Goal: Task Accomplishment & Management: Manage account settings

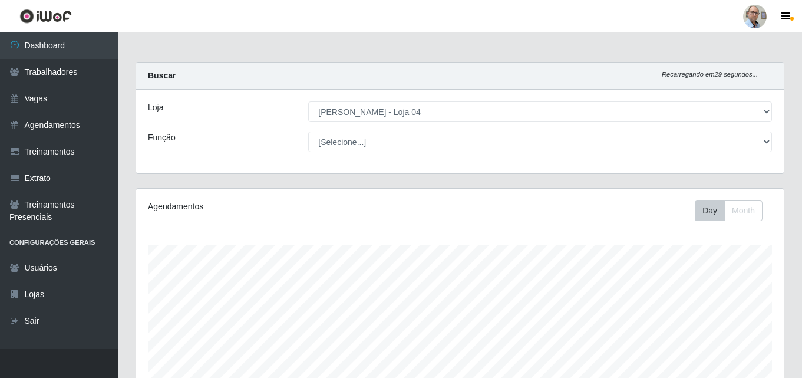
select select "251"
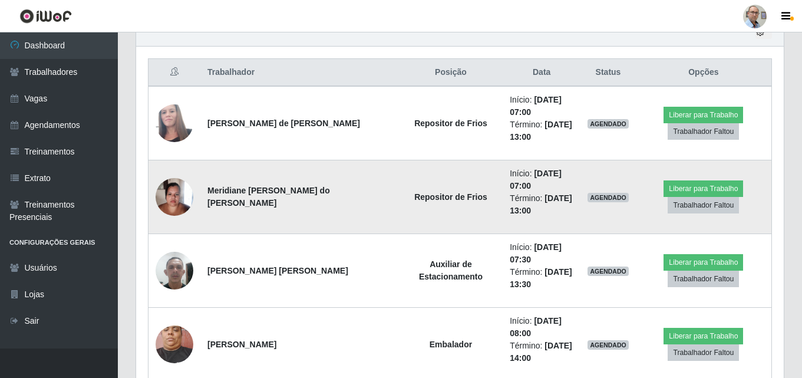
scroll to position [431, 0]
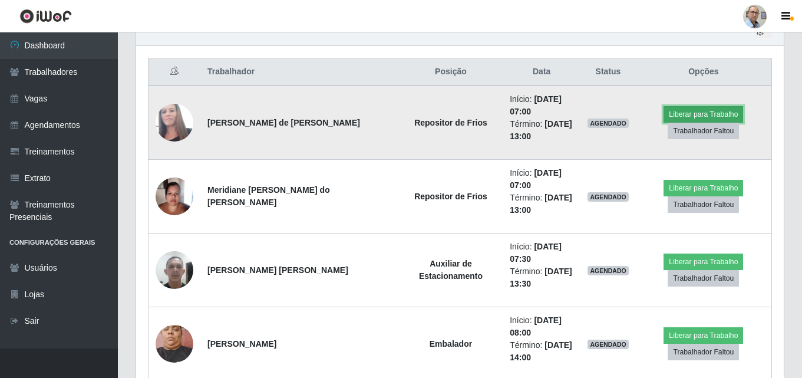
click at [697, 113] on button "Liberar para Trabalho" at bounding box center [703, 114] width 80 height 16
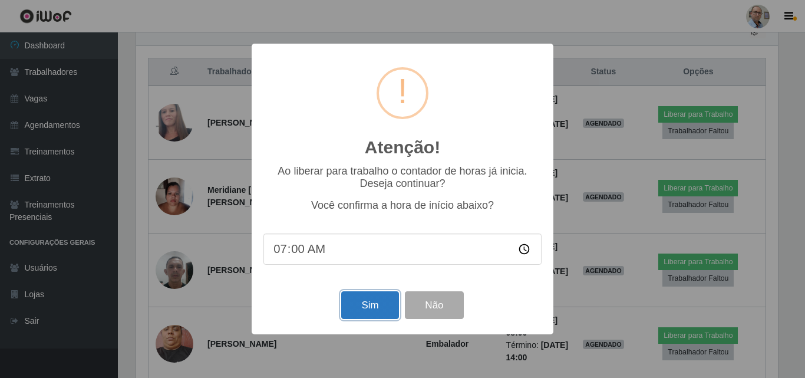
click at [385, 308] on button "Sim" at bounding box center [369, 305] width 57 height 28
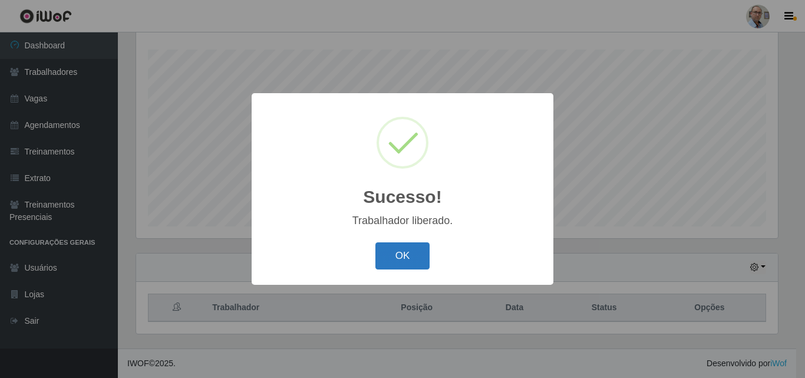
click at [414, 253] on button "OK" at bounding box center [402, 256] width 55 height 28
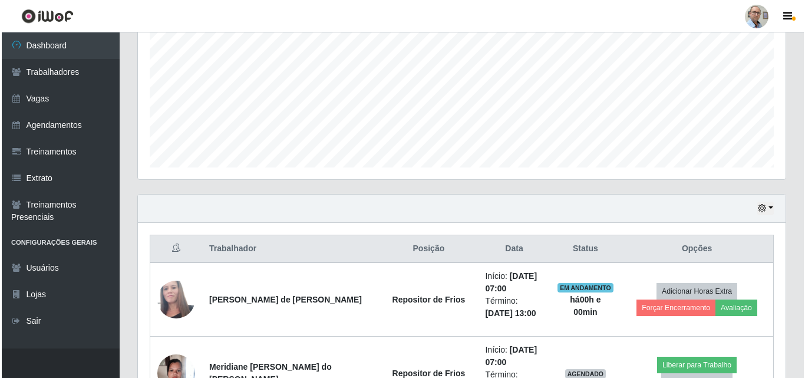
scroll to position [431, 0]
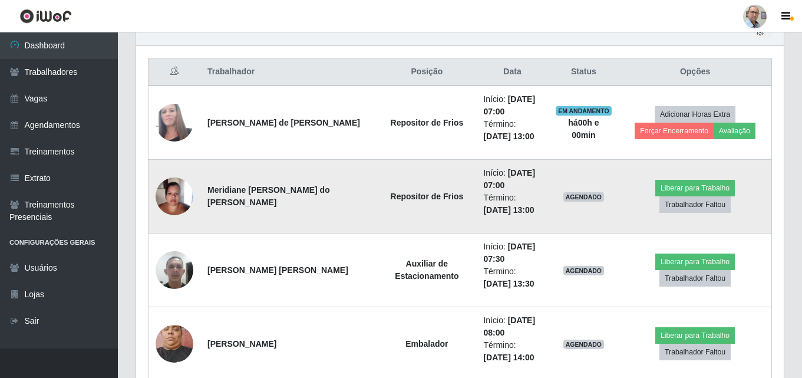
click at [171, 197] on img at bounding box center [175, 196] width 38 height 50
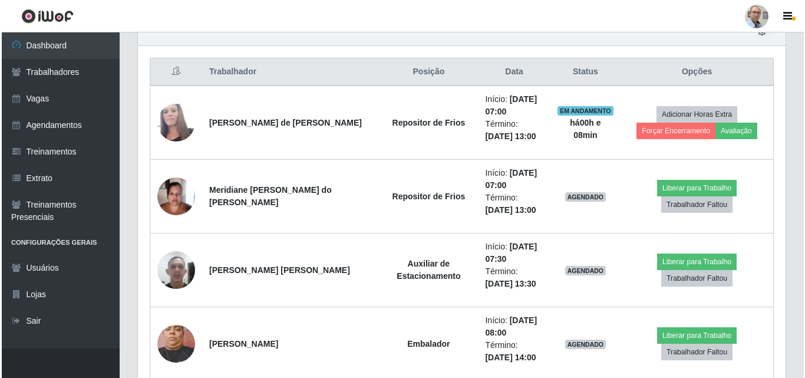
scroll to position [245, 648]
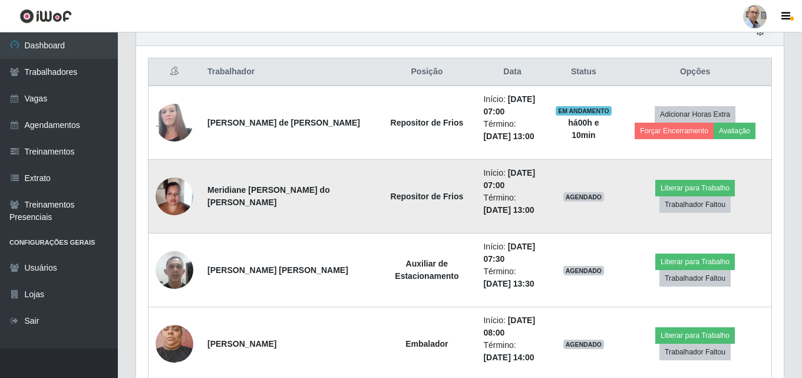
click at [184, 189] on img at bounding box center [175, 196] width 38 height 50
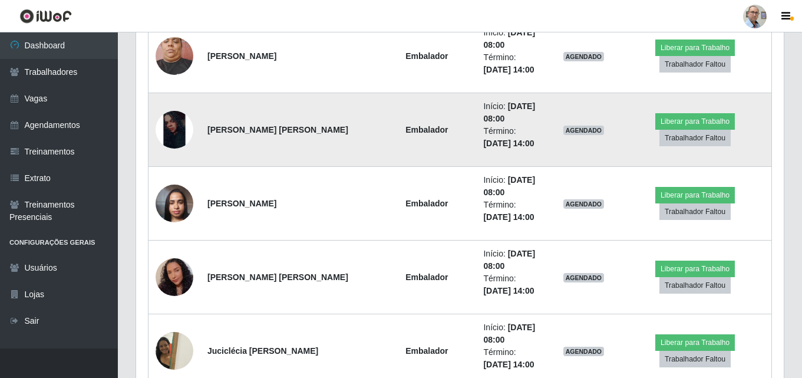
scroll to position [725, 0]
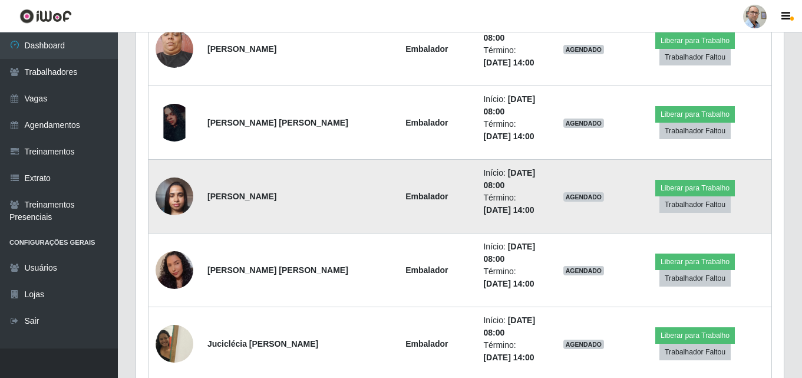
click at [169, 193] on img at bounding box center [175, 196] width 38 height 50
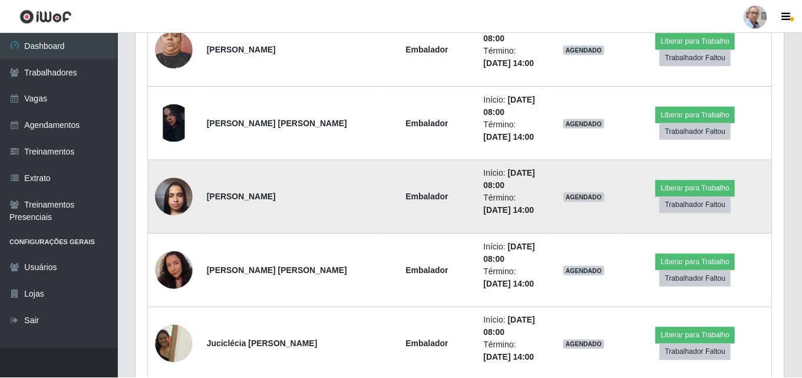
scroll to position [245, 648]
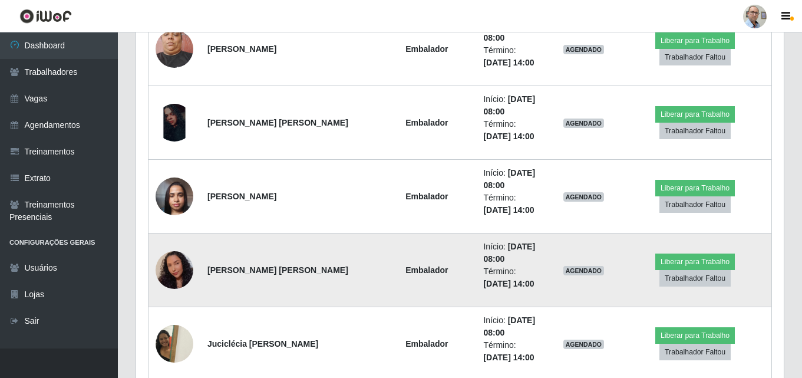
click at [174, 271] on img at bounding box center [175, 270] width 38 height 48
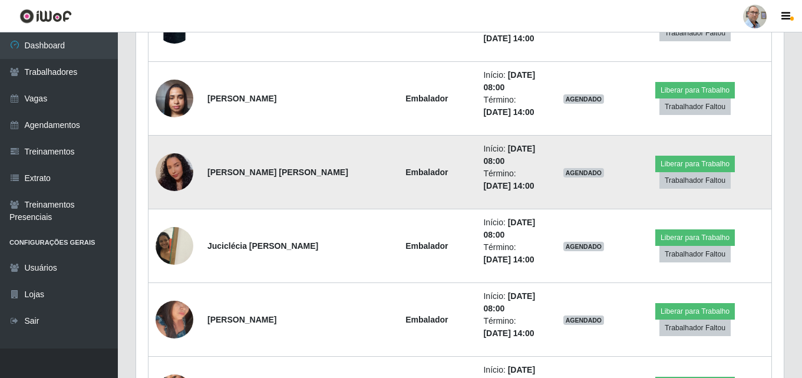
scroll to position [843, 0]
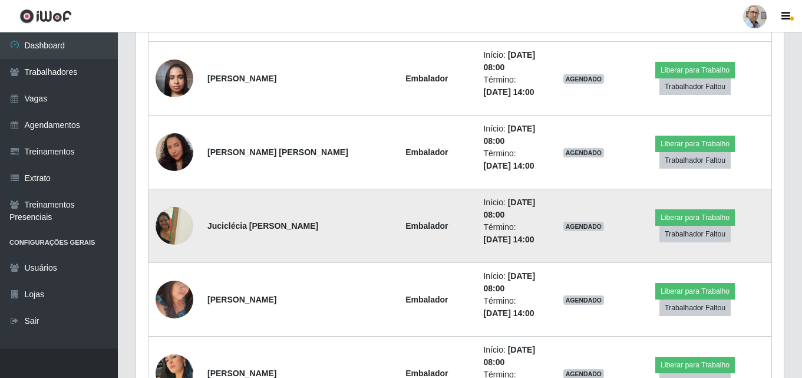
click at [169, 215] on img at bounding box center [175, 225] width 38 height 50
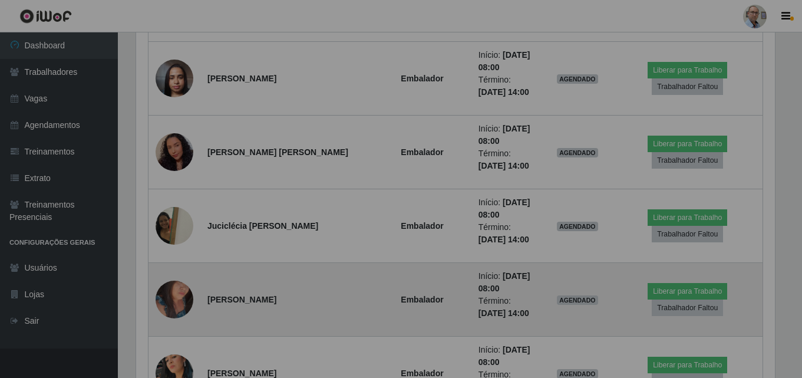
scroll to position [245, 648]
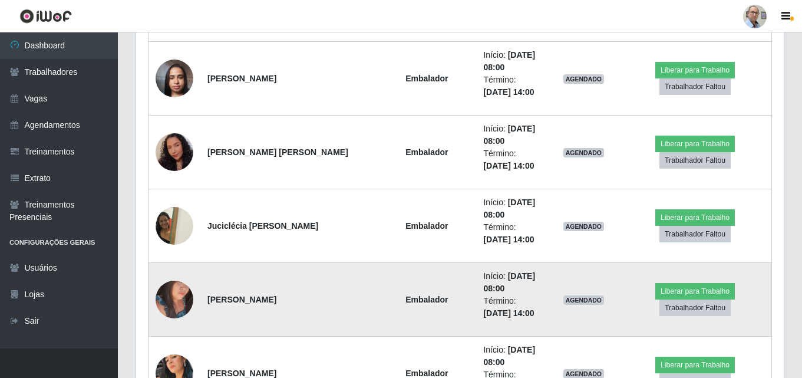
click at [175, 301] on img at bounding box center [175, 299] width 38 height 50
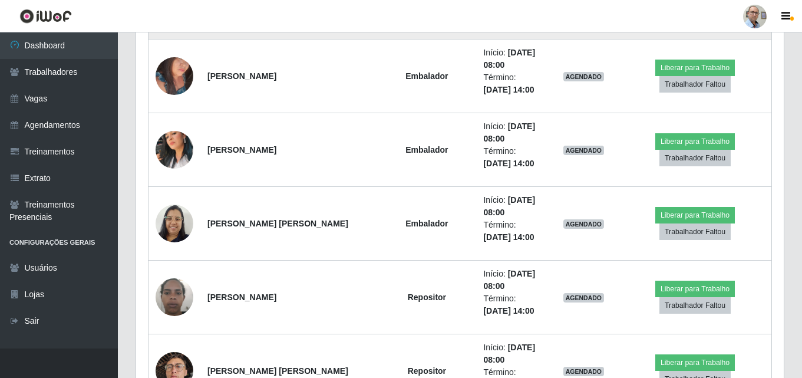
scroll to position [1138, 0]
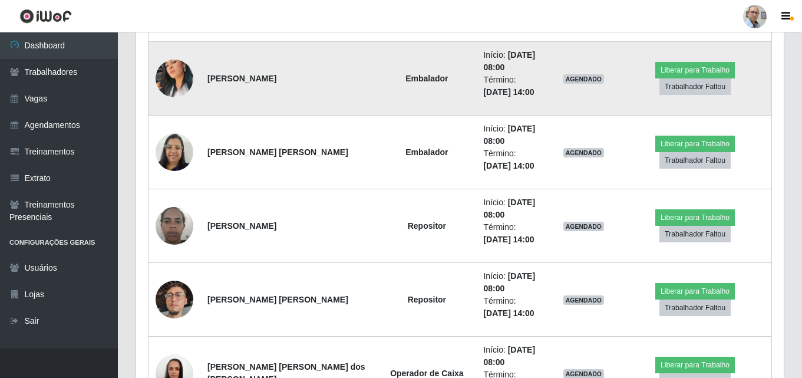
click at [167, 72] on img at bounding box center [175, 78] width 38 height 67
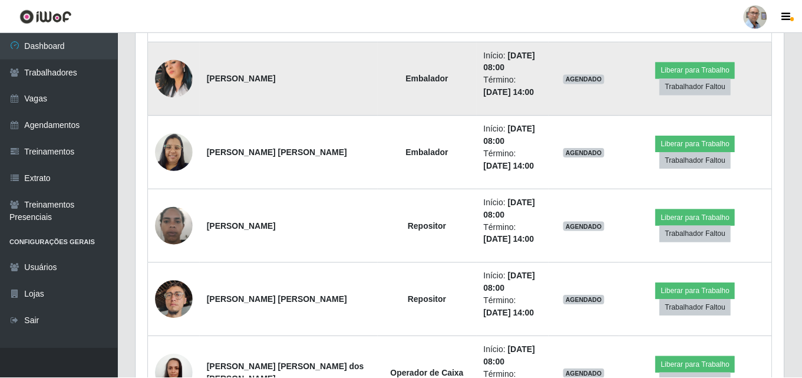
scroll to position [245, 648]
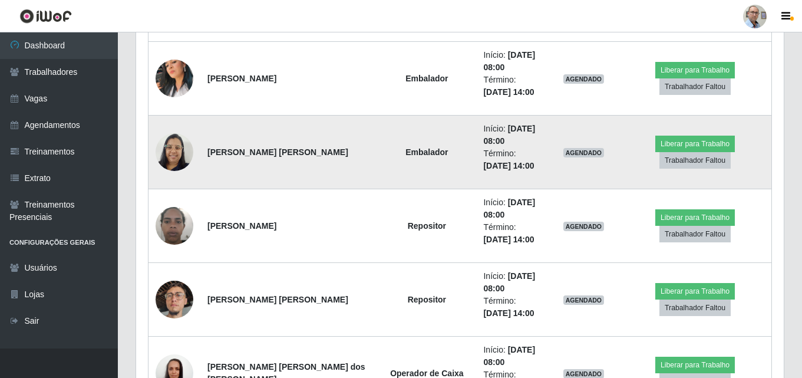
click at [171, 146] on img at bounding box center [175, 152] width 38 height 50
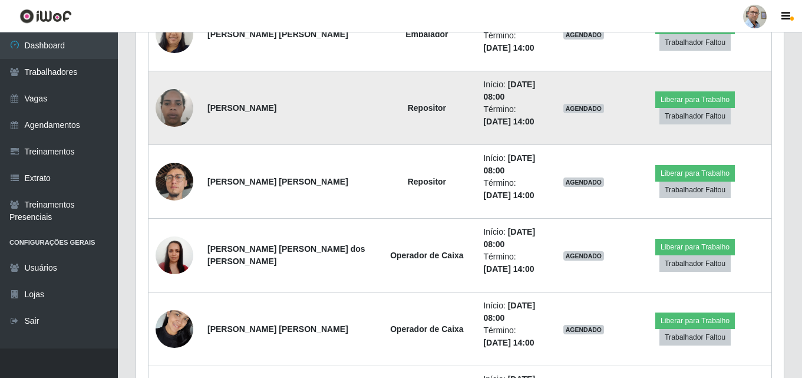
click at [178, 107] on img at bounding box center [175, 107] width 38 height 50
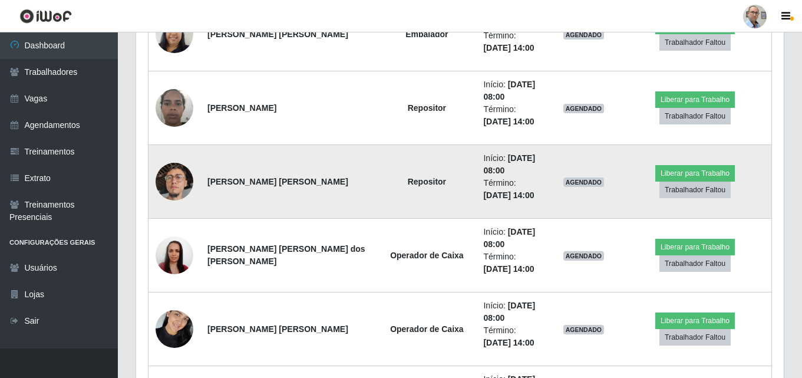
click at [169, 188] on img at bounding box center [175, 181] width 38 height 67
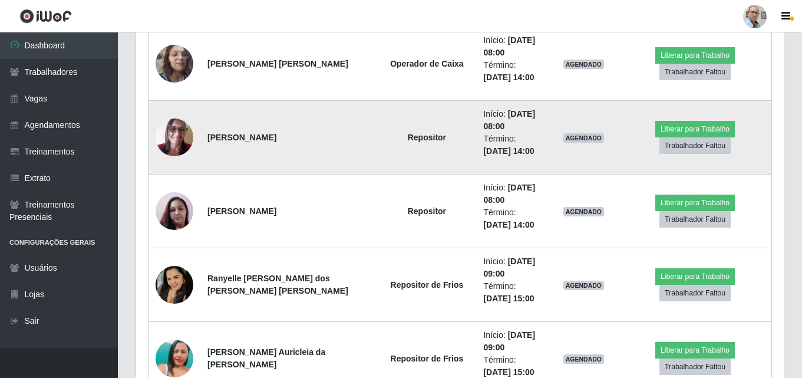
click at [179, 139] on img at bounding box center [175, 137] width 38 height 50
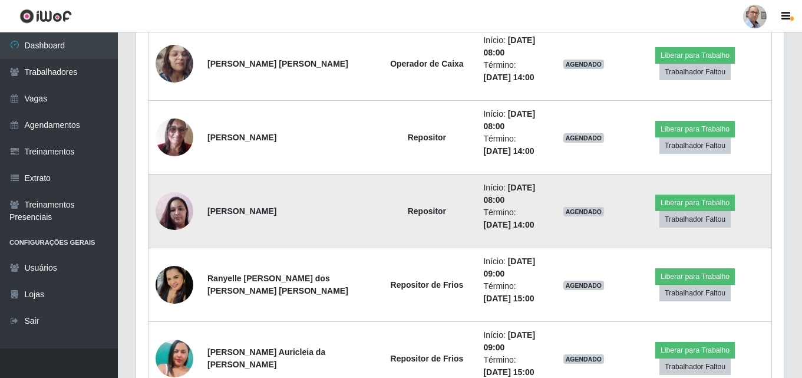
click at [175, 215] on img at bounding box center [175, 210] width 38 height 67
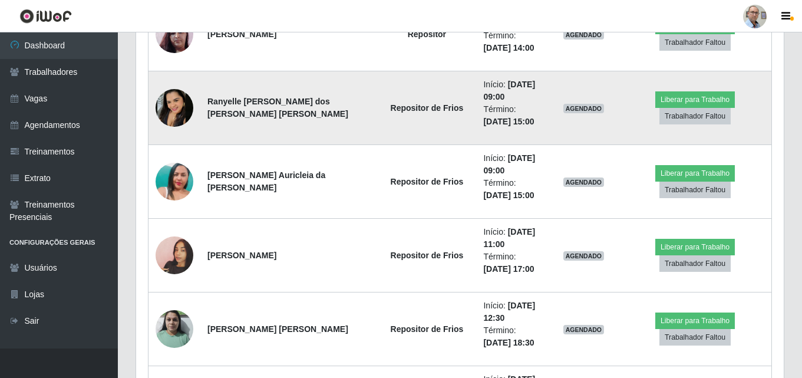
click at [179, 106] on img at bounding box center [175, 108] width 38 height 38
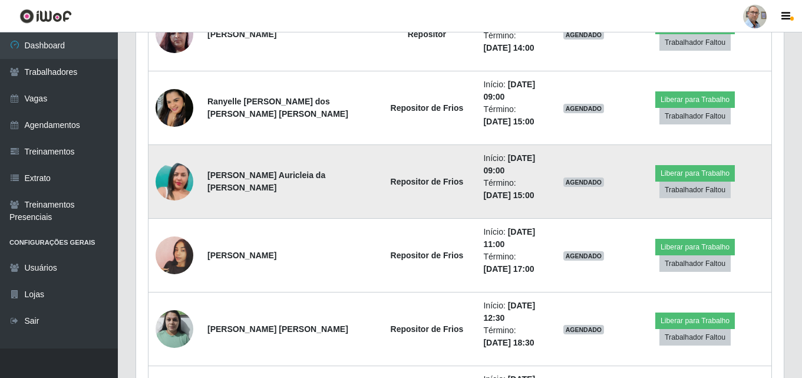
click at [171, 186] on img at bounding box center [175, 181] width 38 height 67
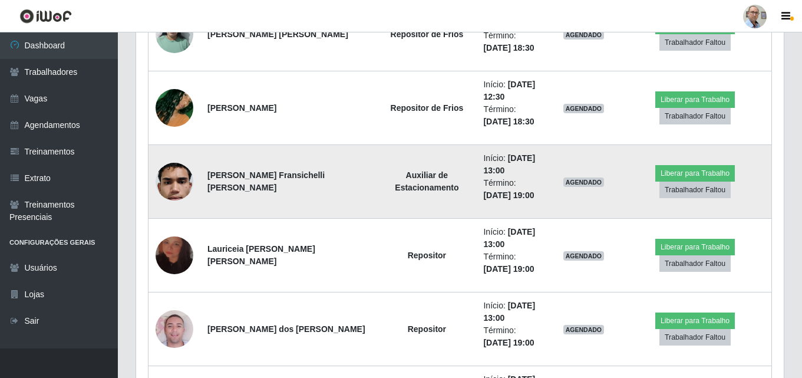
click at [176, 180] on img at bounding box center [175, 182] width 38 height 84
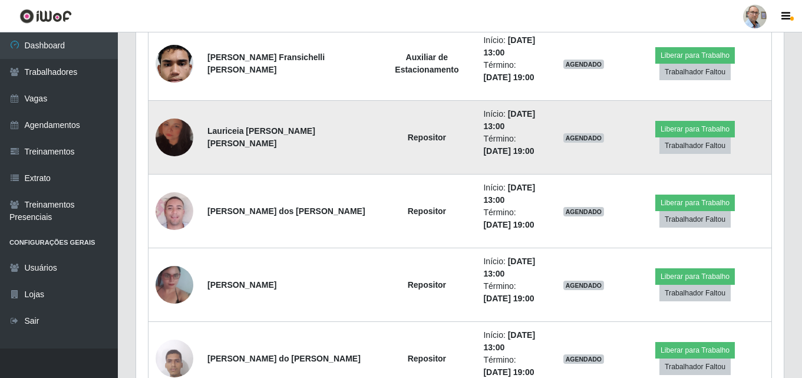
click at [173, 133] on img at bounding box center [175, 137] width 38 height 67
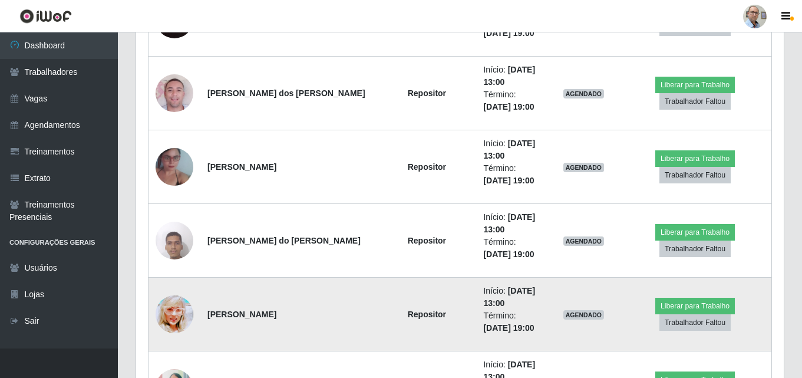
click at [170, 323] on img at bounding box center [175, 314] width 38 height 53
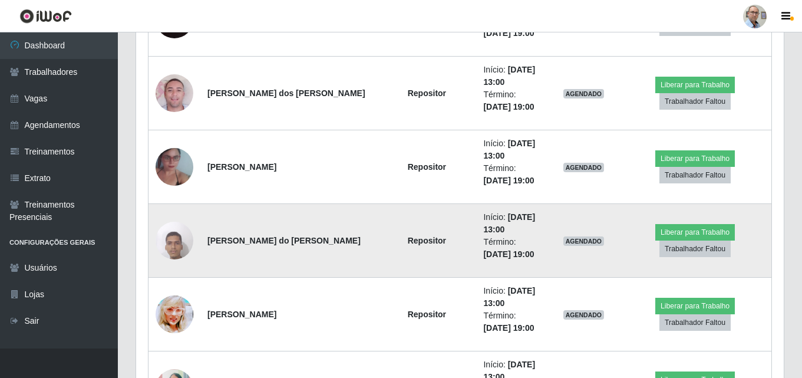
click at [178, 244] on img at bounding box center [175, 240] width 38 height 50
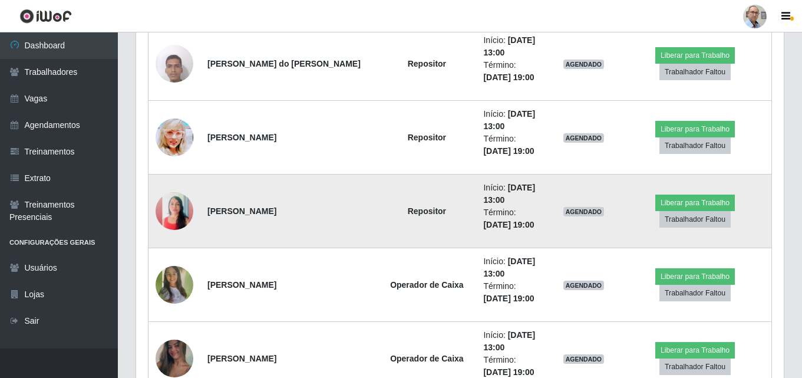
click at [172, 214] on img at bounding box center [175, 210] width 38 height 67
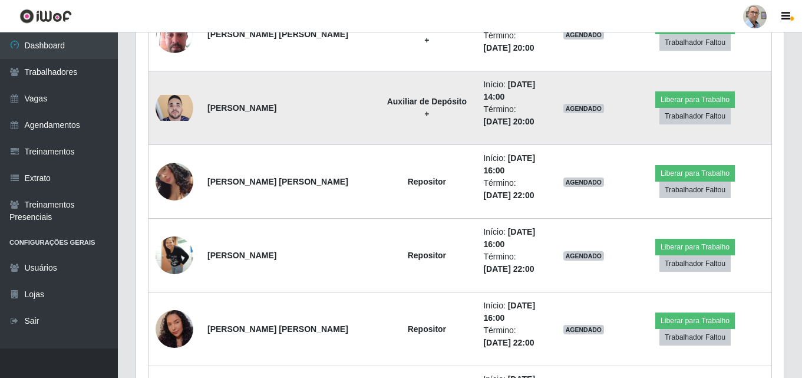
click at [173, 104] on img at bounding box center [175, 108] width 38 height 26
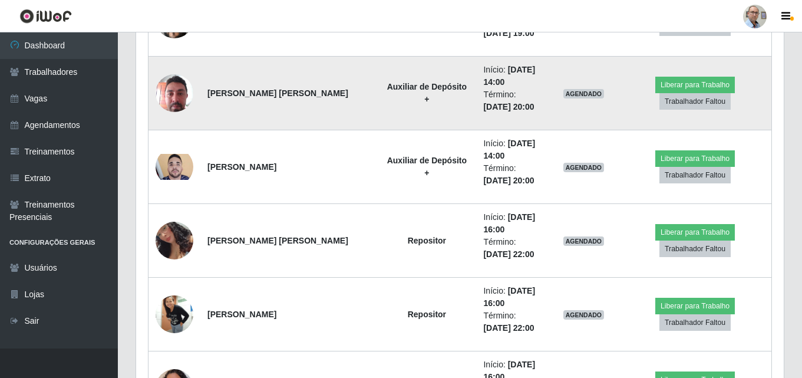
click at [174, 97] on img at bounding box center [175, 93] width 38 height 50
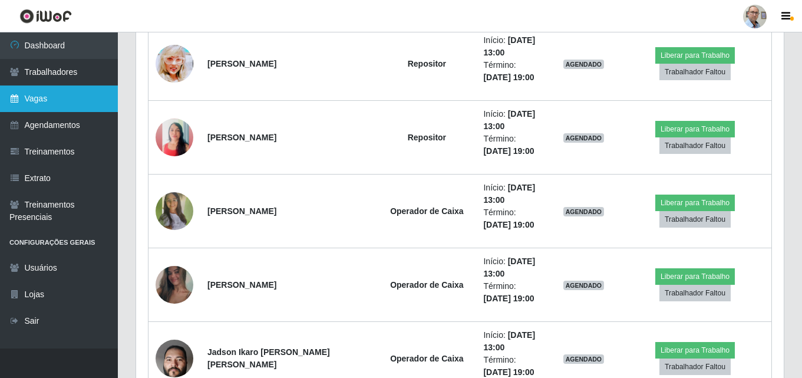
click at [35, 99] on link "Vagas" at bounding box center [59, 98] width 118 height 27
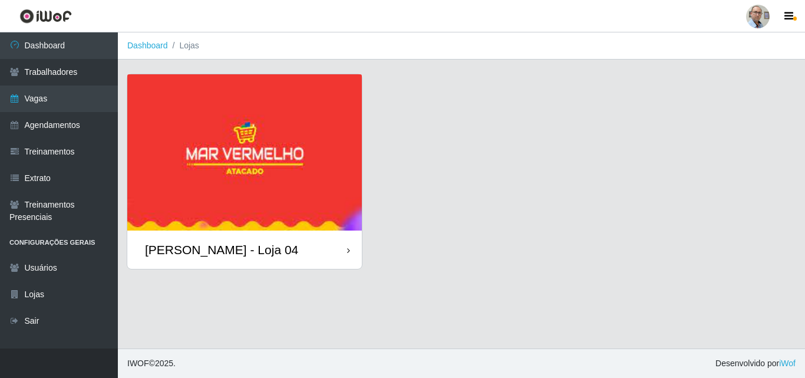
click at [204, 252] on div "[PERSON_NAME] - Loja 04" at bounding box center [221, 249] width 153 height 15
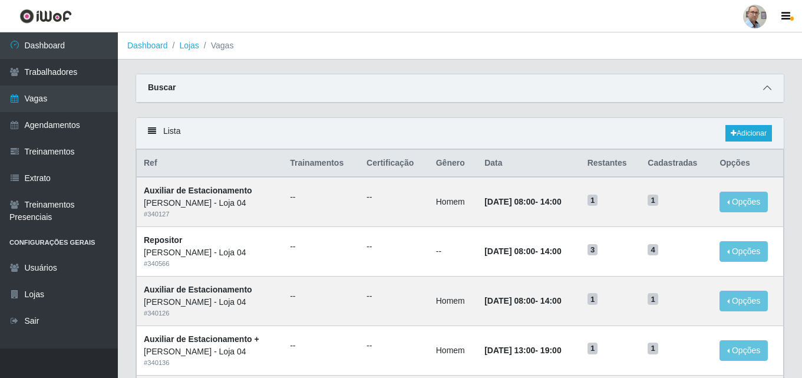
click at [771, 89] on span at bounding box center [767, 88] width 14 height 14
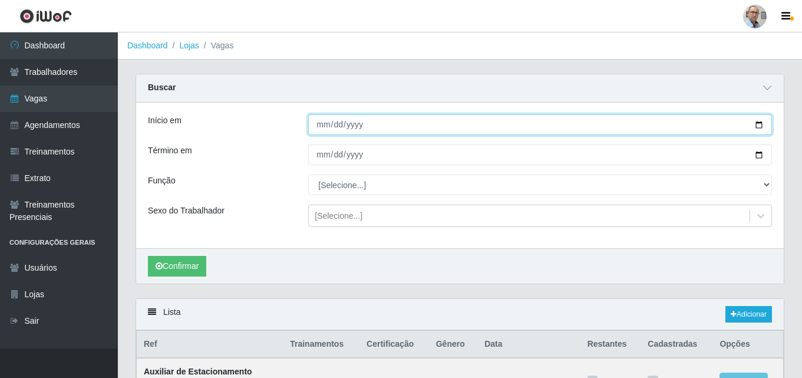
click at [761, 129] on input "Início em" at bounding box center [540, 124] width 464 height 21
type input "[DATE]"
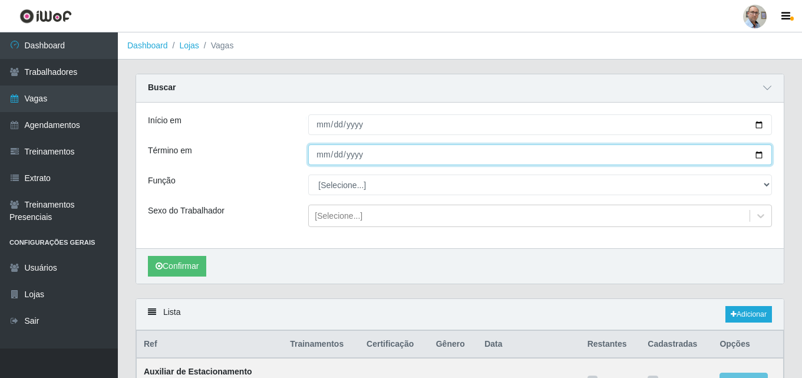
click at [757, 153] on input "Término em" at bounding box center [540, 154] width 464 height 21
type input "[DATE]"
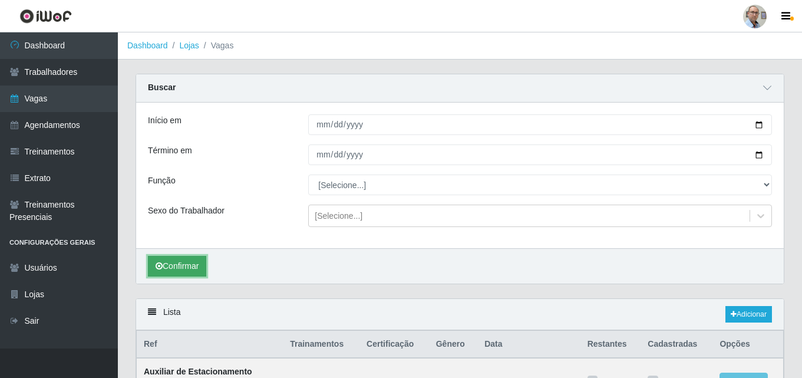
click at [185, 268] on button "Confirmar" at bounding box center [177, 266] width 58 height 21
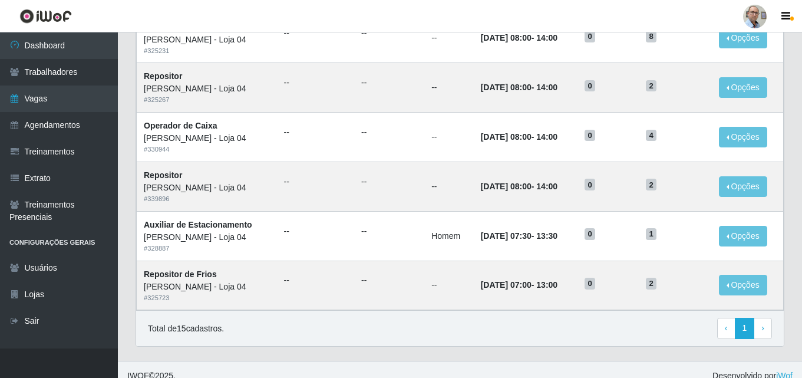
scroll to position [802, 0]
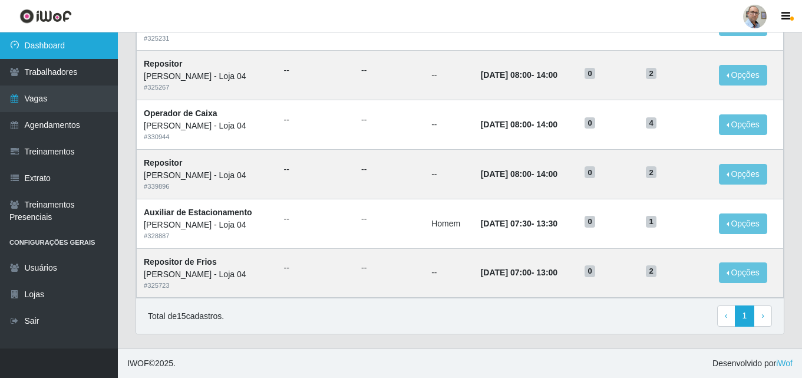
click at [48, 42] on link "Dashboard" at bounding box center [59, 45] width 118 height 27
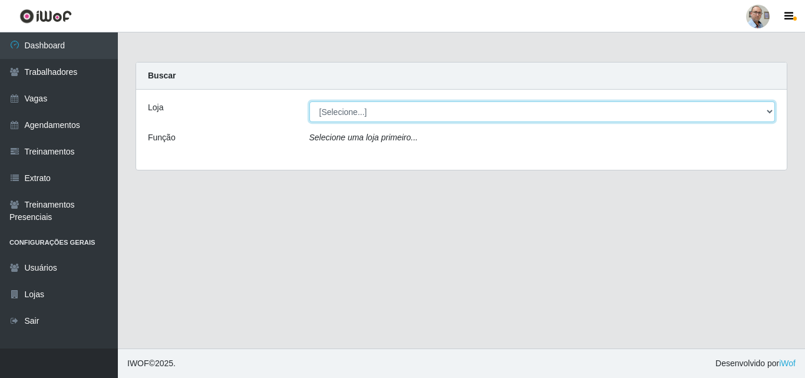
click at [362, 103] on select "[Selecione...] Mar Vermelho - Loja 04" at bounding box center [542, 111] width 466 height 21
select select "251"
click at [309, 101] on select "[Selecione...] Mar Vermelho - Loja 04" at bounding box center [542, 111] width 466 height 21
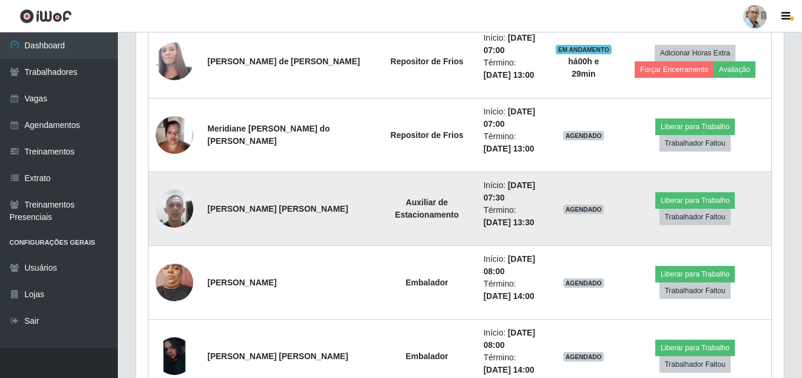
scroll to position [471, 0]
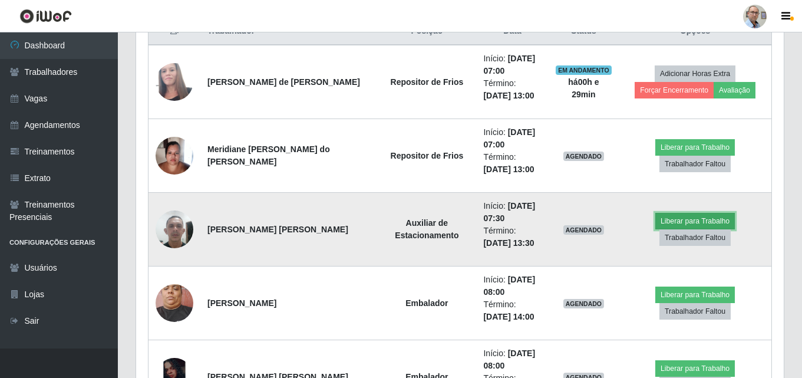
click at [655, 229] on button "Liberar para Trabalho" at bounding box center [695, 221] width 80 height 16
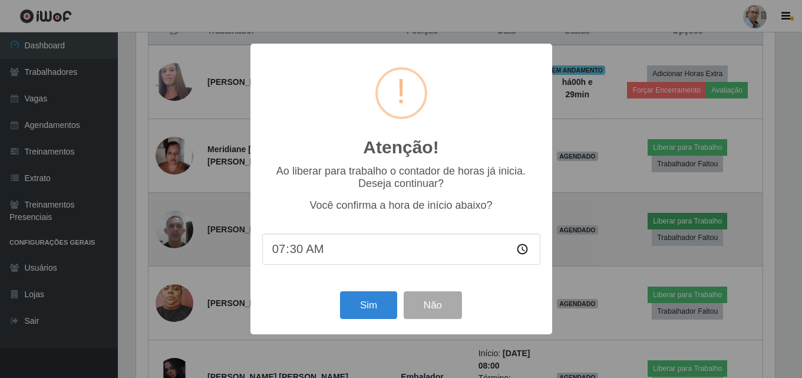
scroll to position [245, 642]
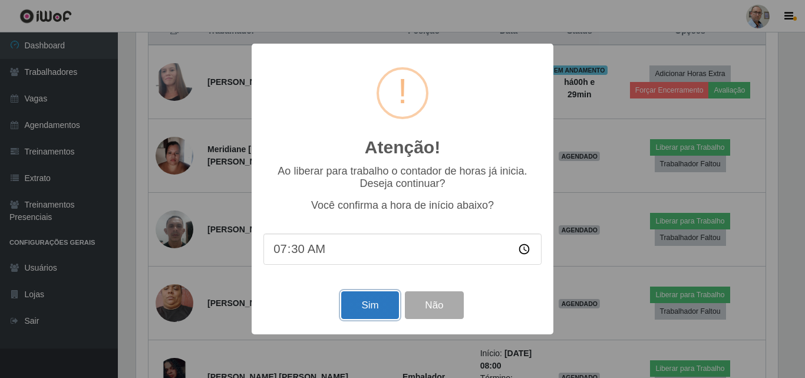
click at [382, 308] on button "Sim" at bounding box center [369, 305] width 57 height 28
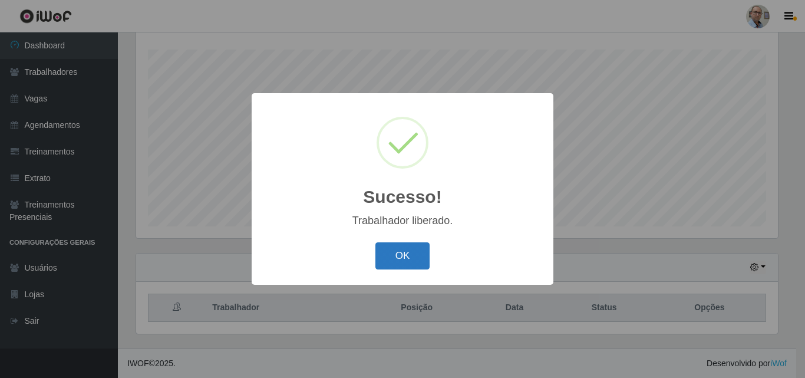
click at [406, 246] on button "OK" at bounding box center [402, 256] width 55 height 28
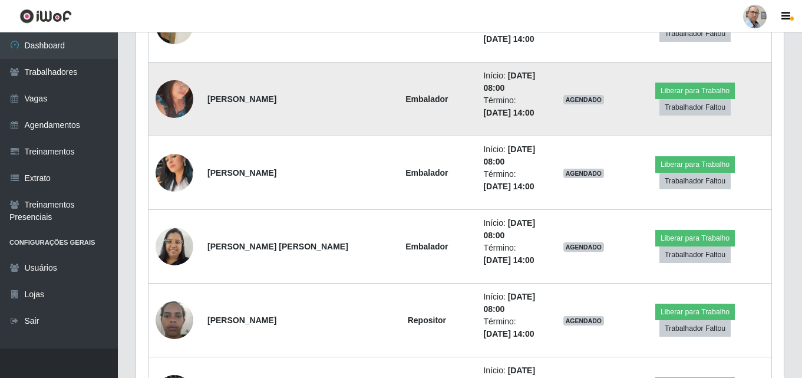
scroll to position [1079, 0]
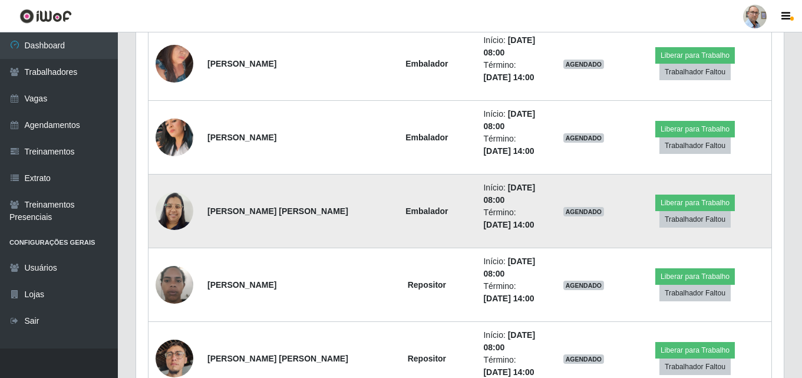
click at [174, 216] on img at bounding box center [175, 211] width 38 height 50
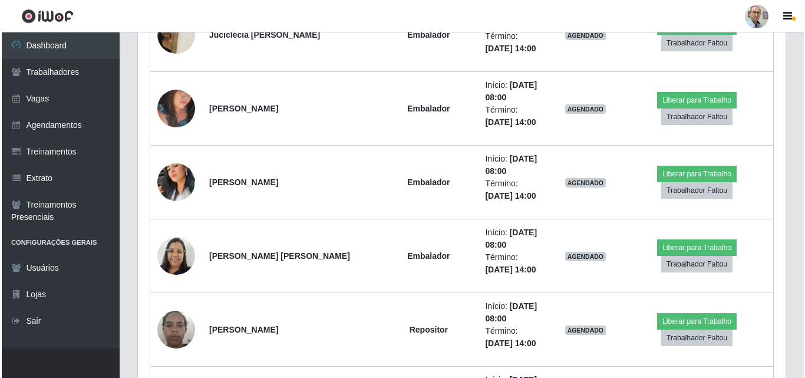
scroll to position [961, 0]
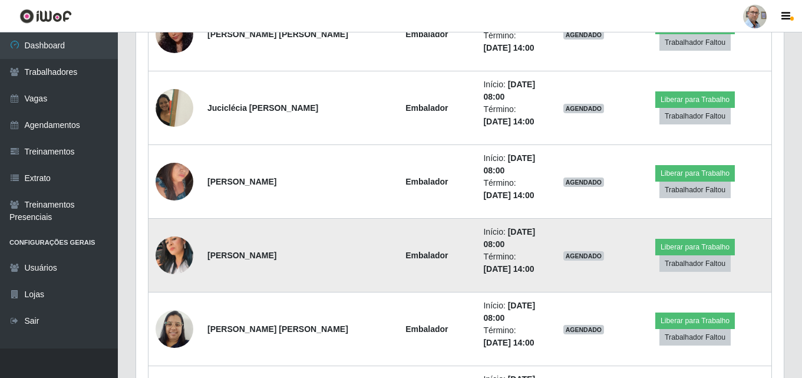
click at [176, 256] on img at bounding box center [175, 255] width 38 height 67
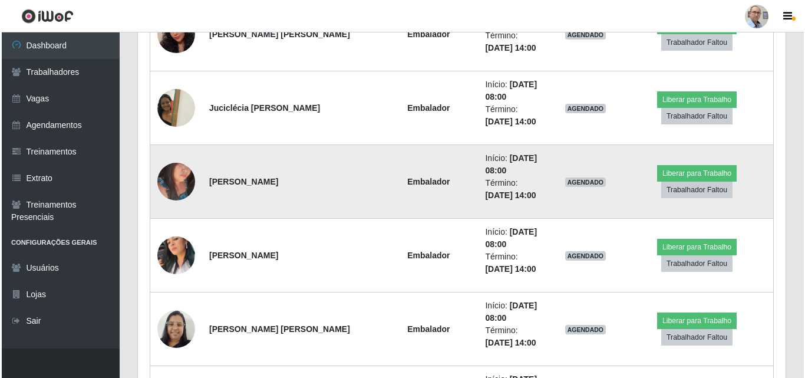
scroll to position [245, 648]
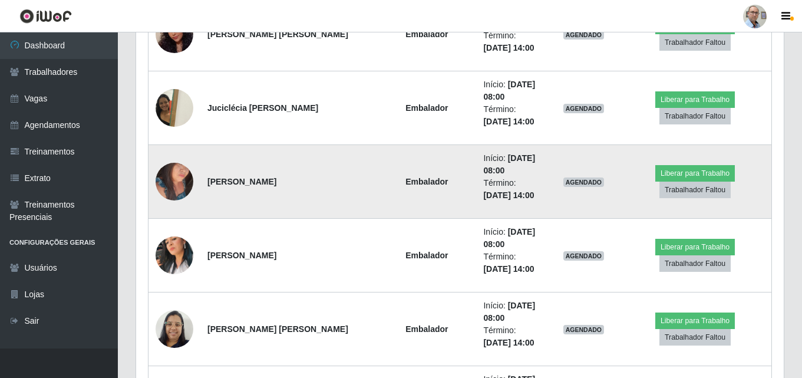
click at [174, 173] on img at bounding box center [175, 181] width 38 height 50
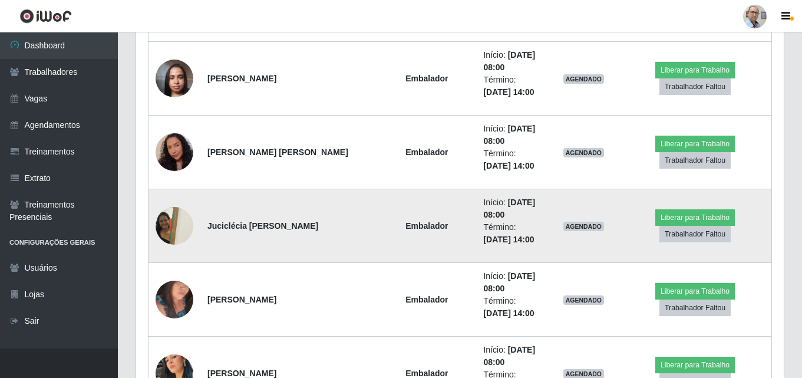
click at [175, 223] on img at bounding box center [175, 225] width 38 height 50
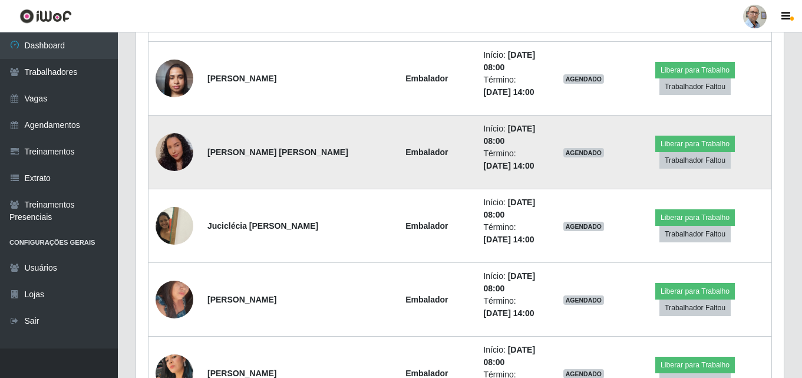
click at [166, 141] on img at bounding box center [175, 152] width 38 height 48
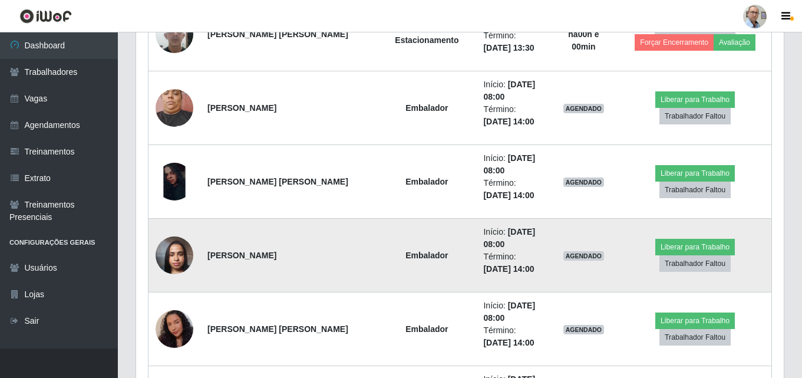
click at [177, 245] on img at bounding box center [175, 255] width 38 height 50
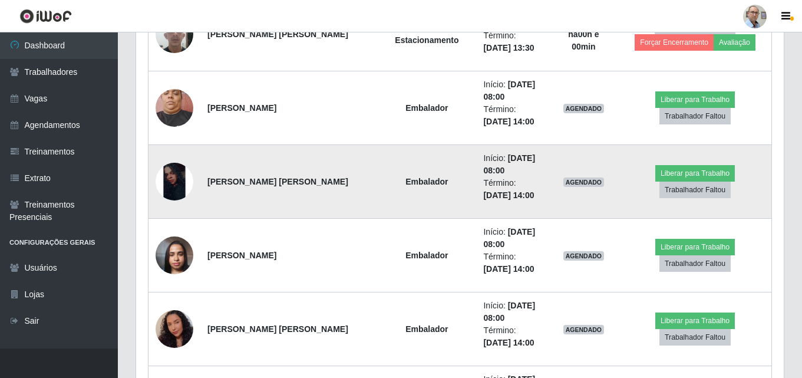
click at [171, 184] on img at bounding box center [175, 182] width 38 height 38
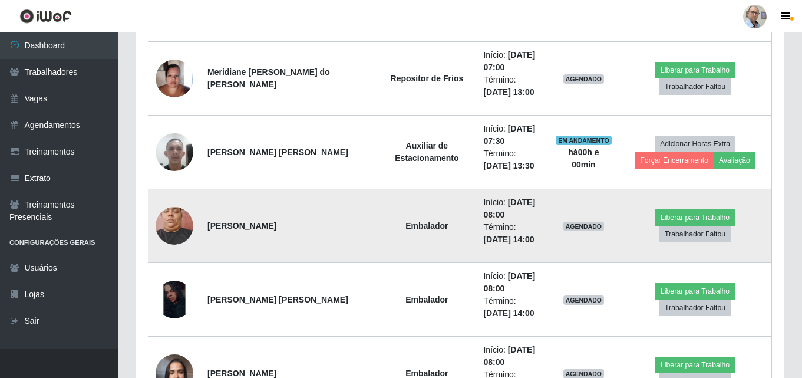
click at [177, 228] on img at bounding box center [175, 225] width 38 height 50
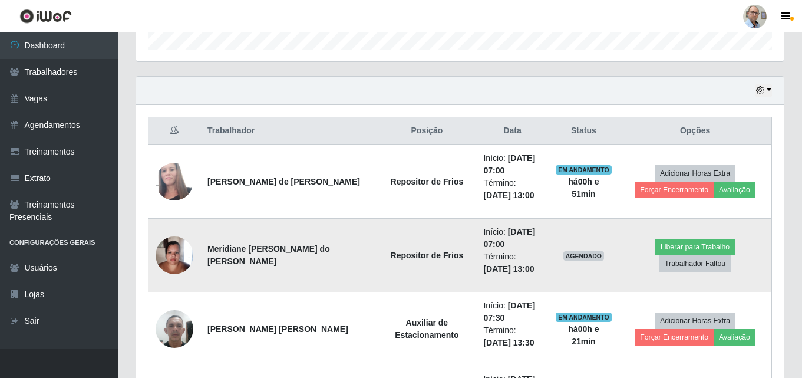
scroll to position [431, 0]
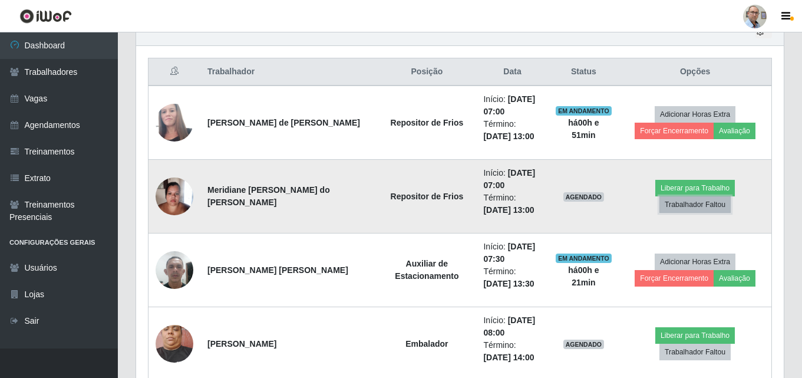
click at [731, 196] on button "Trabalhador Faltou" at bounding box center [694, 204] width 71 height 16
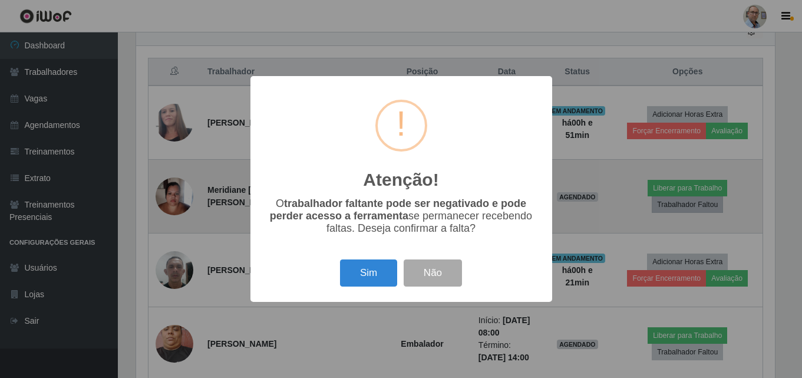
scroll to position [245, 642]
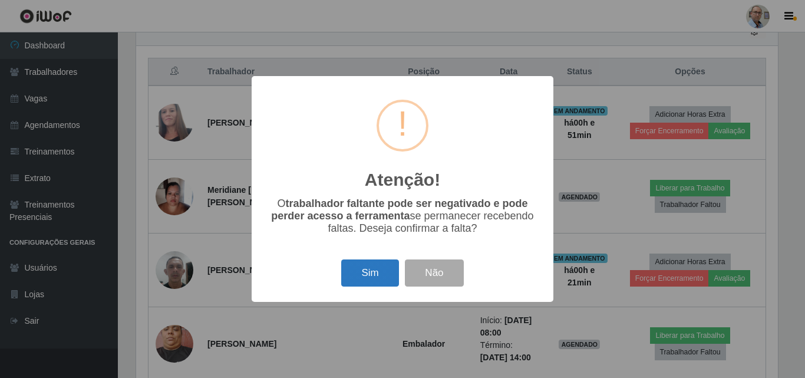
click at [368, 273] on button "Sim" at bounding box center [369, 273] width 57 height 28
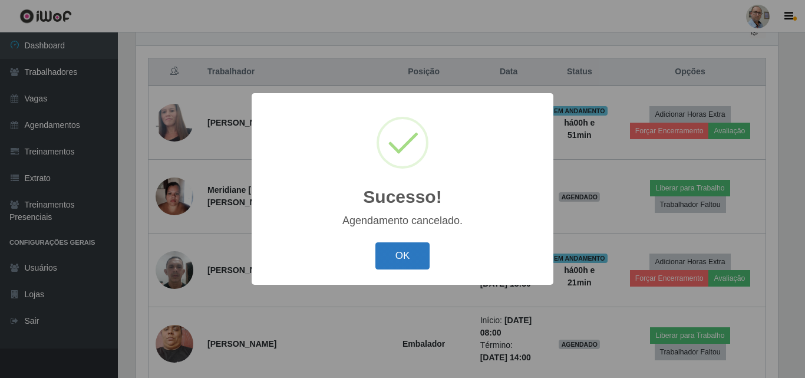
click at [408, 247] on button "OK" at bounding box center [402, 256] width 55 height 28
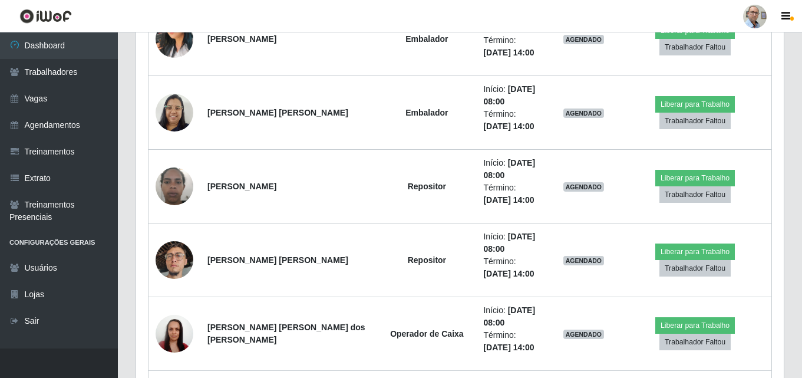
scroll to position [1138, 0]
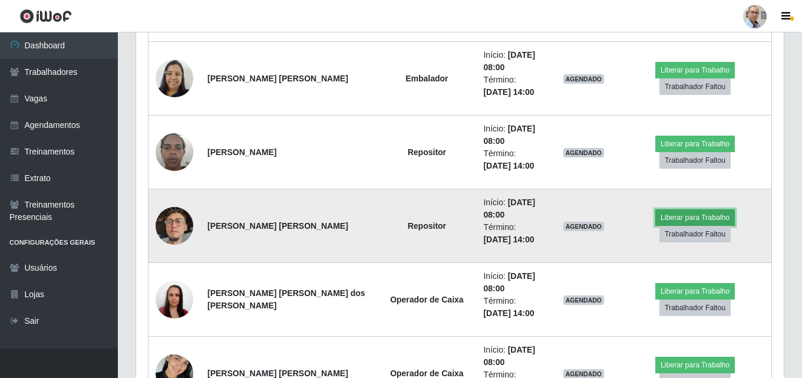
click at [655, 226] on button "Liberar para Trabalho" at bounding box center [695, 217] width 80 height 16
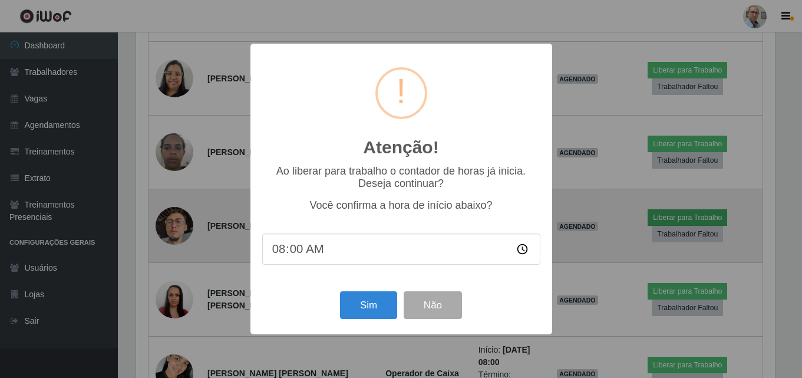
scroll to position [245, 642]
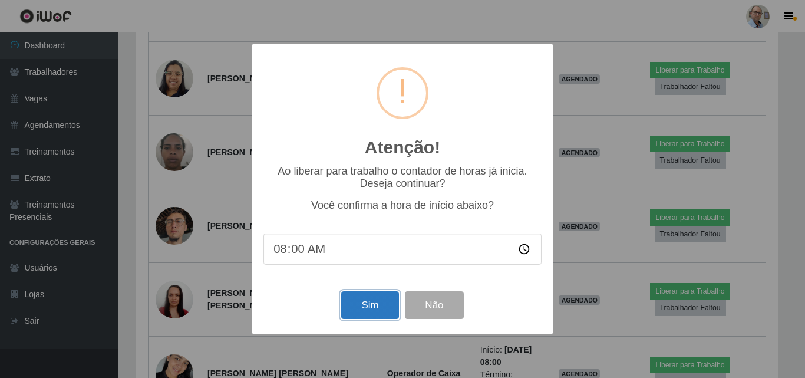
click at [364, 311] on button "Sim" at bounding box center [369, 305] width 57 height 28
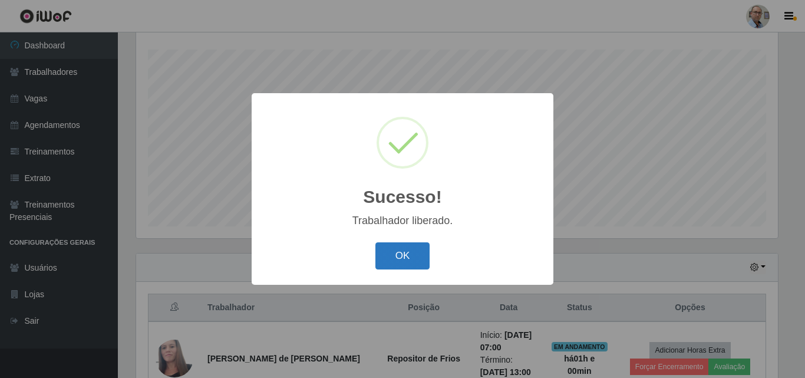
click at [391, 259] on button "OK" at bounding box center [402, 256] width 55 height 28
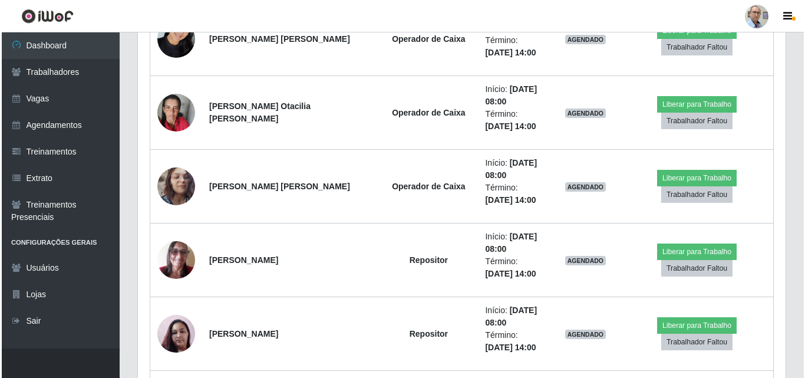
scroll to position [1491, 0]
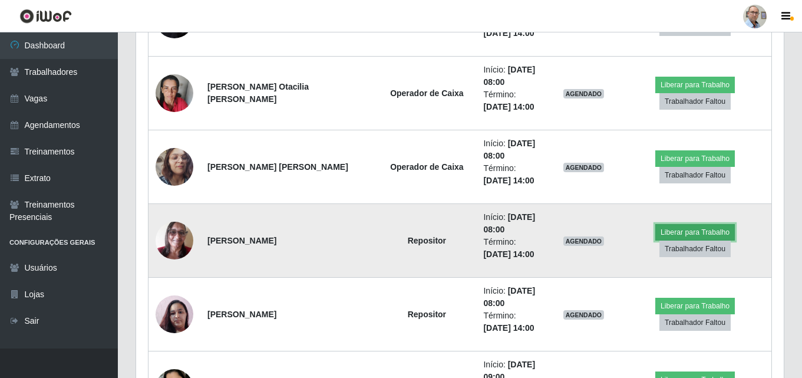
click at [655, 239] on button "Liberar para Trabalho" at bounding box center [695, 232] width 80 height 16
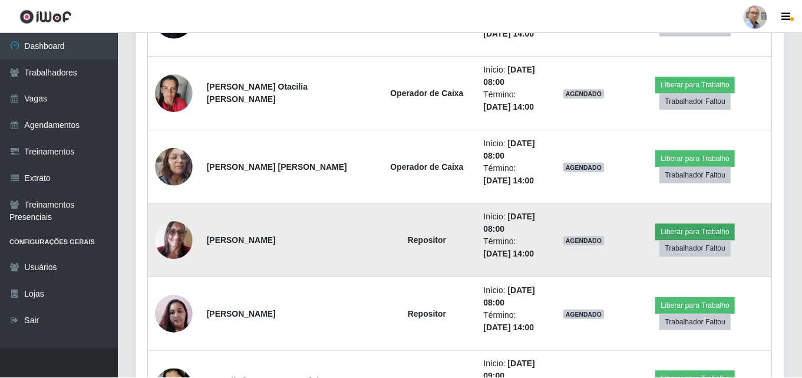
scroll to position [245, 642]
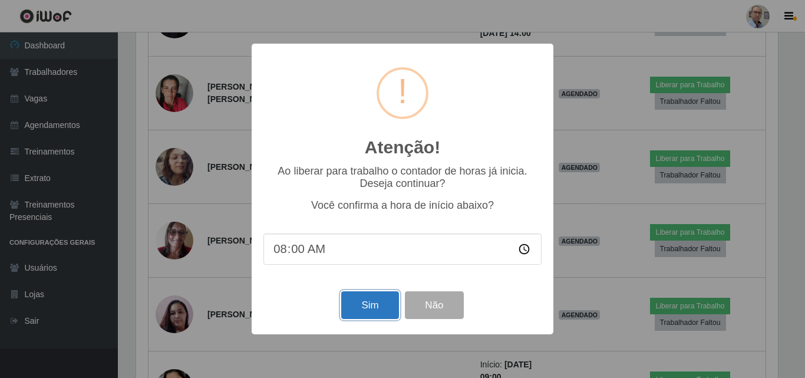
click at [377, 305] on button "Sim" at bounding box center [369, 305] width 57 height 28
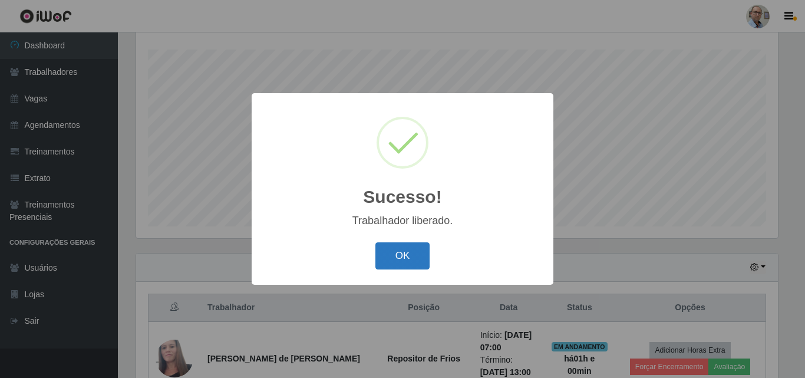
click at [390, 252] on button "OK" at bounding box center [402, 256] width 55 height 28
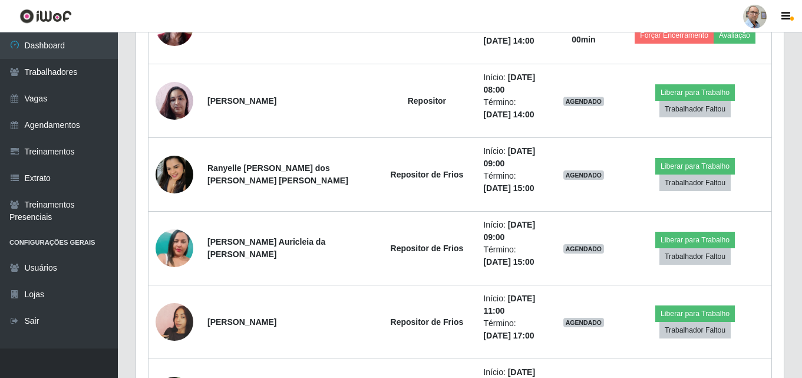
scroll to position [1727, 0]
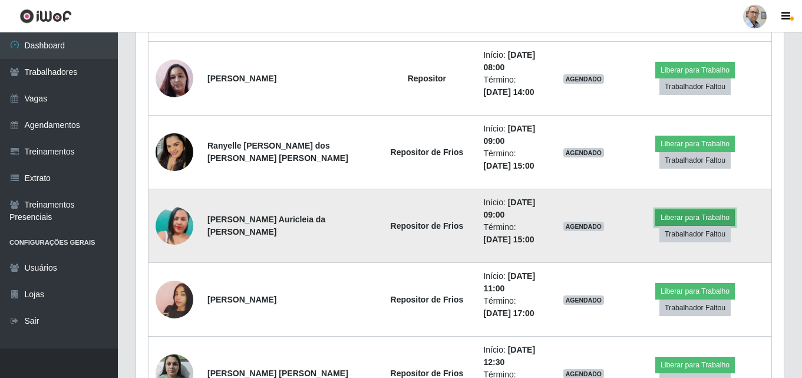
click at [655, 226] on button "Liberar para Trabalho" at bounding box center [695, 217] width 80 height 16
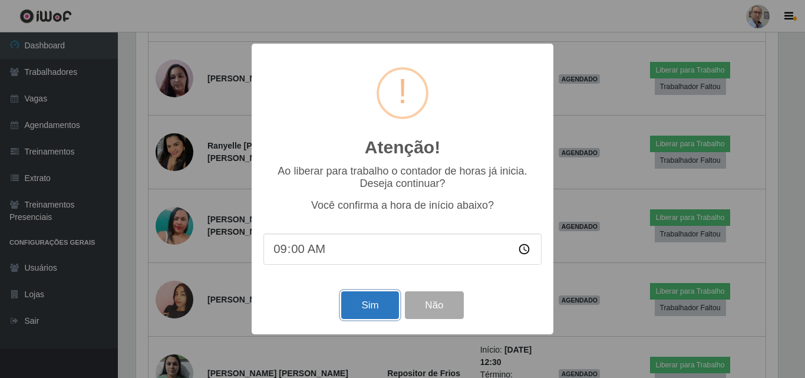
click at [371, 309] on button "Sim" at bounding box center [369, 305] width 57 height 28
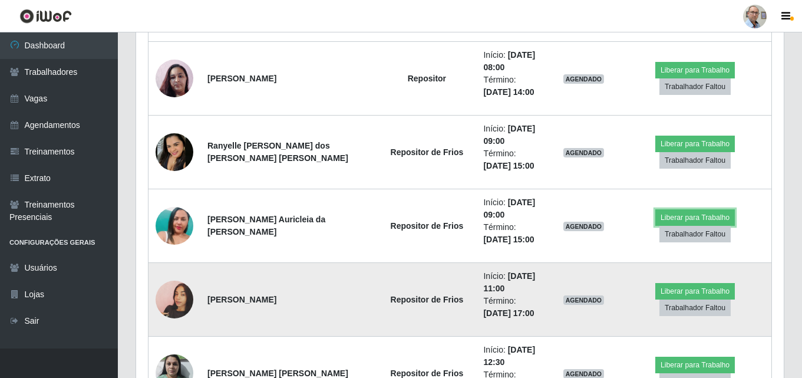
scroll to position [245, 648]
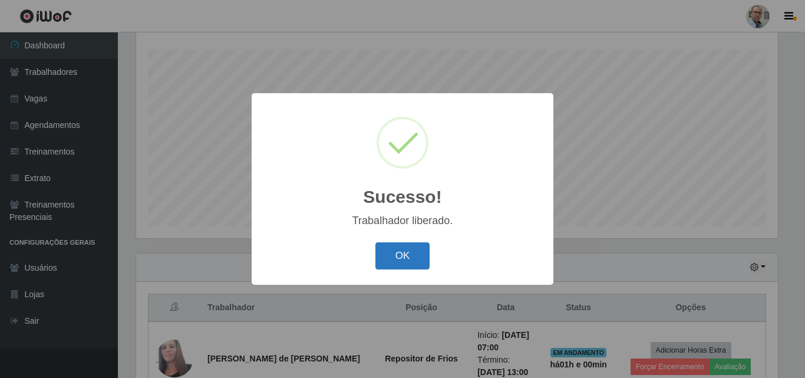
click at [398, 264] on button "OK" at bounding box center [402, 256] width 55 height 28
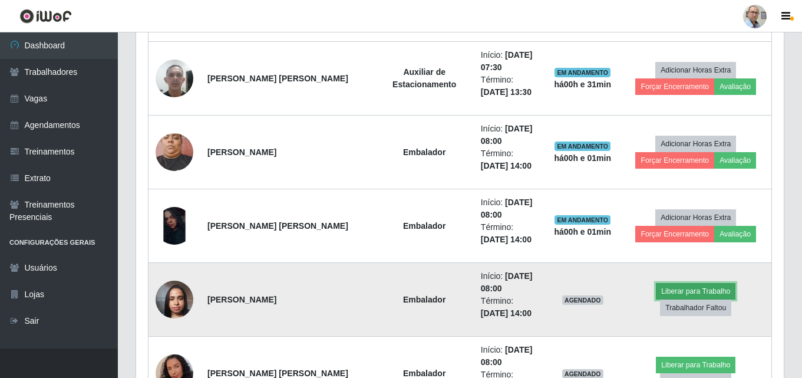
click at [677, 289] on button "Liberar para Trabalho" at bounding box center [696, 291] width 80 height 16
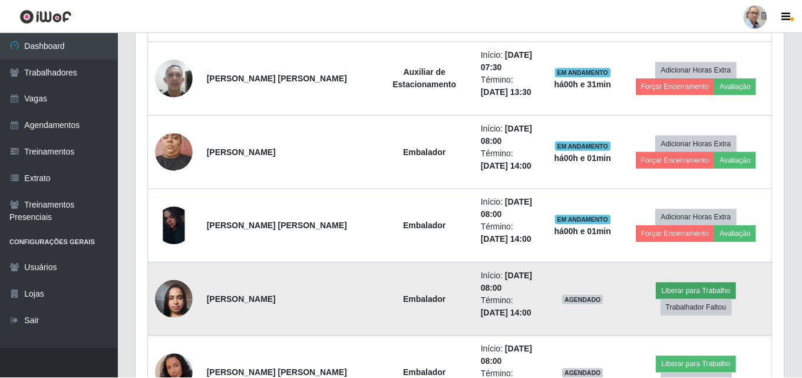
scroll to position [245, 642]
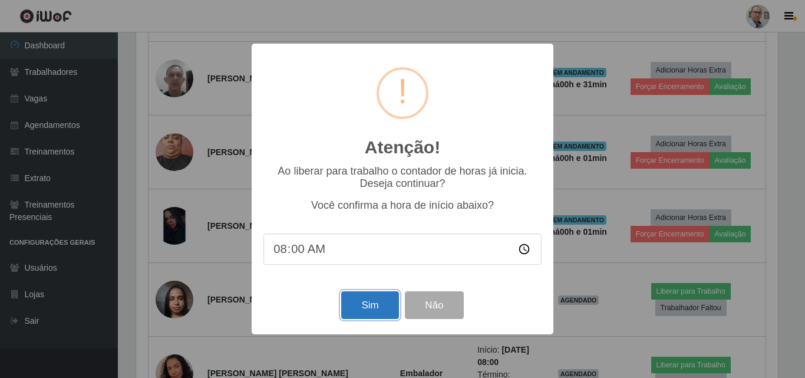
click at [375, 308] on button "Sim" at bounding box center [369, 305] width 57 height 28
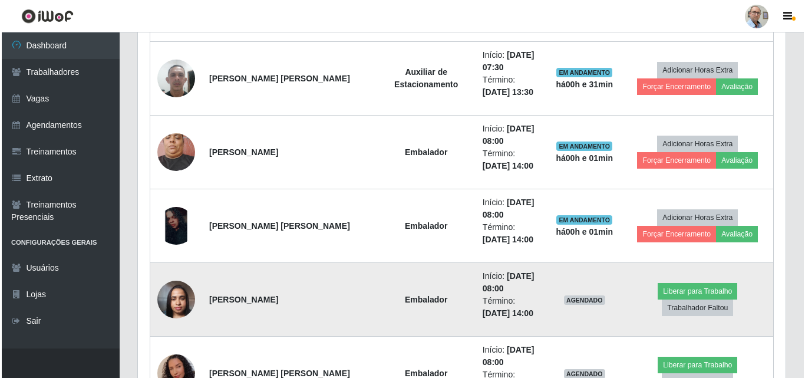
scroll to position [195, 0]
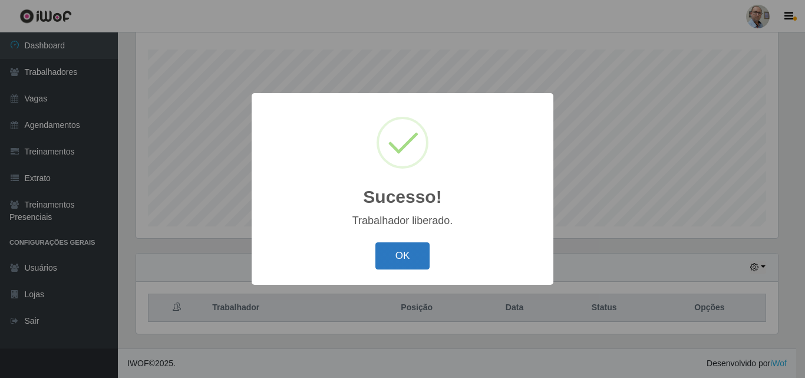
click at [406, 258] on button "OK" at bounding box center [402, 256] width 55 height 28
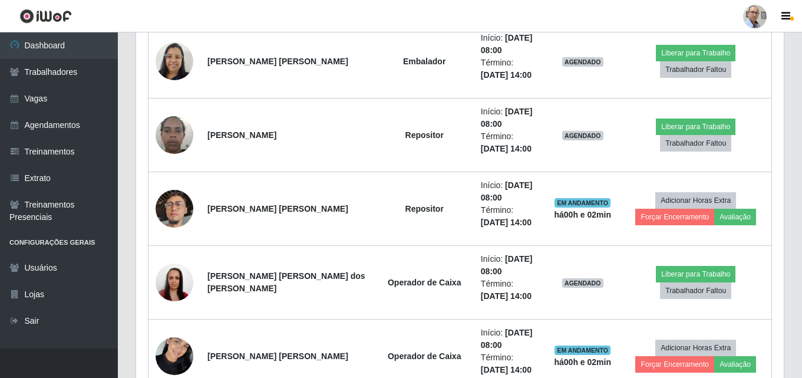
scroll to position [1138, 0]
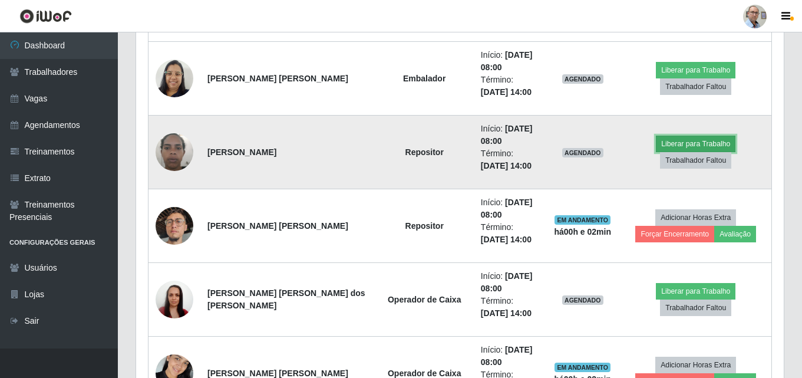
click at [681, 142] on button "Liberar para Trabalho" at bounding box center [696, 144] width 80 height 16
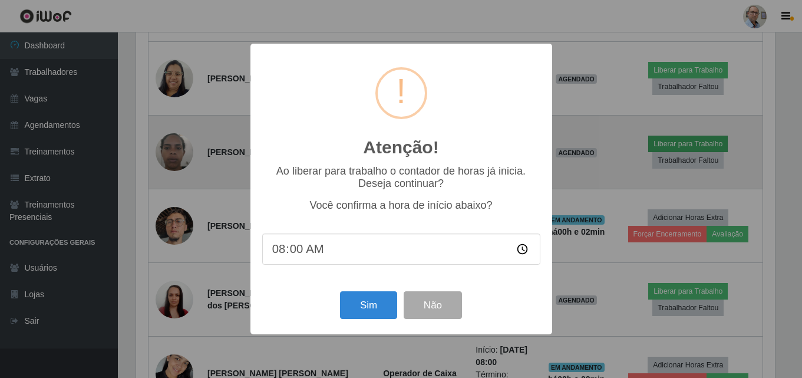
scroll to position [245, 642]
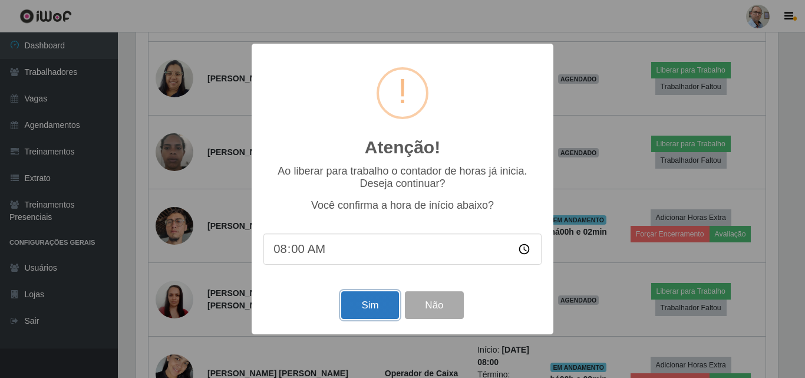
click at [368, 307] on button "Sim" at bounding box center [369, 305] width 57 height 28
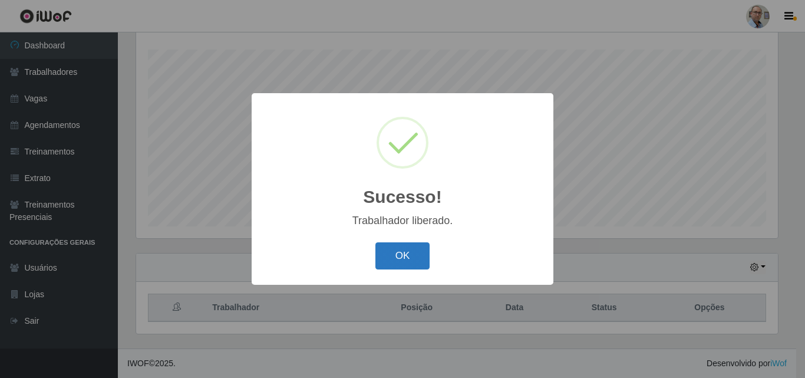
click at [407, 253] on button "OK" at bounding box center [402, 256] width 55 height 28
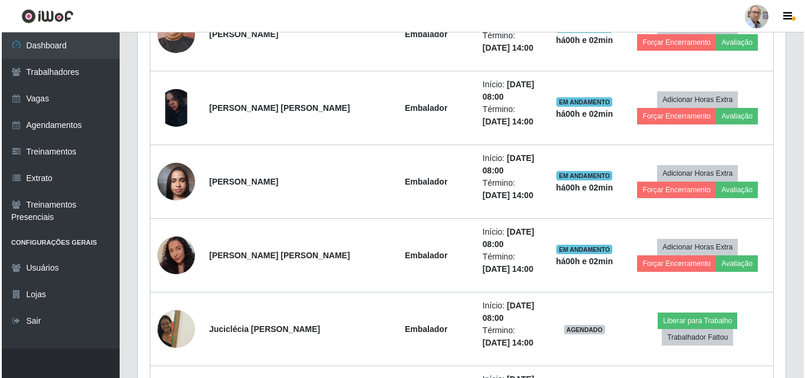
scroll to position [725, 0]
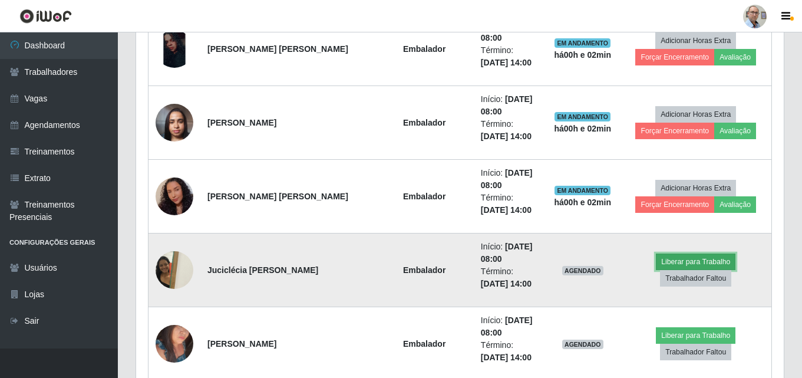
click at [684, 262] on button "Liberar para Trabalho" at bounding box center [696, 261] width 80 height 16
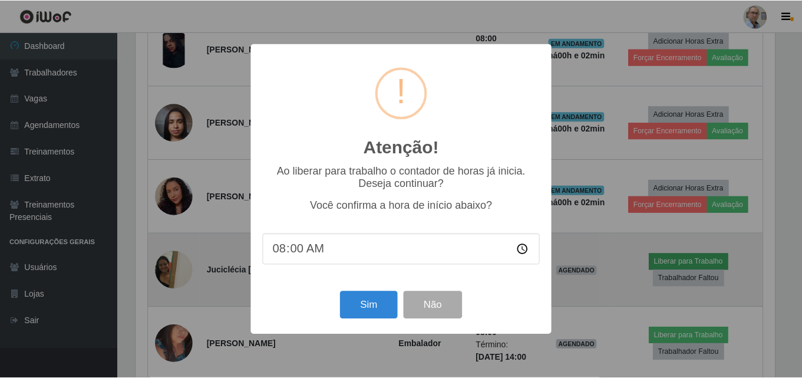
scroll to position [245, 642]
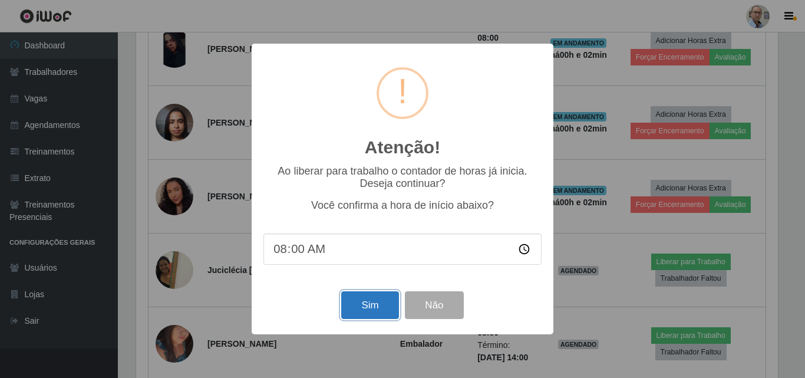
click at [363, 304] on button "Sim" at bounding box center [369, 305] width 57 height 28
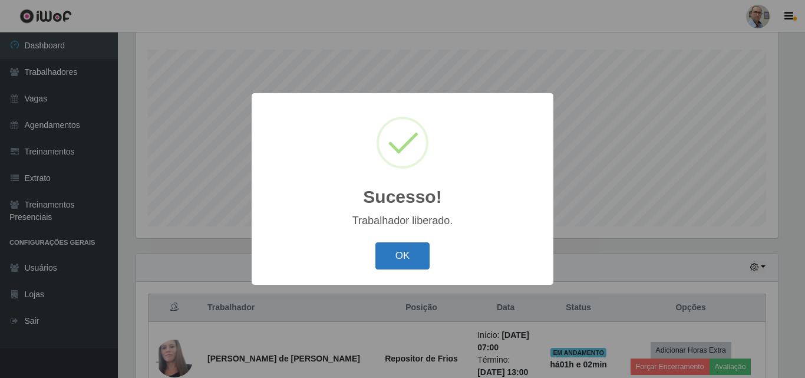
click at [398, 256] on button "OK" at bounding box center [402, 256] width 55 height 28
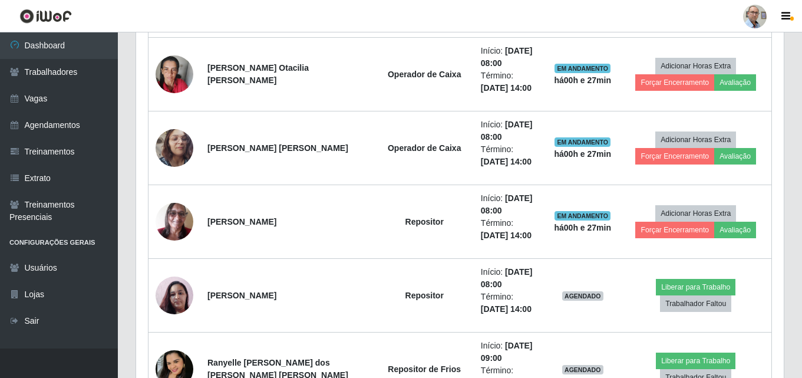
scroll to position [1668, 0]
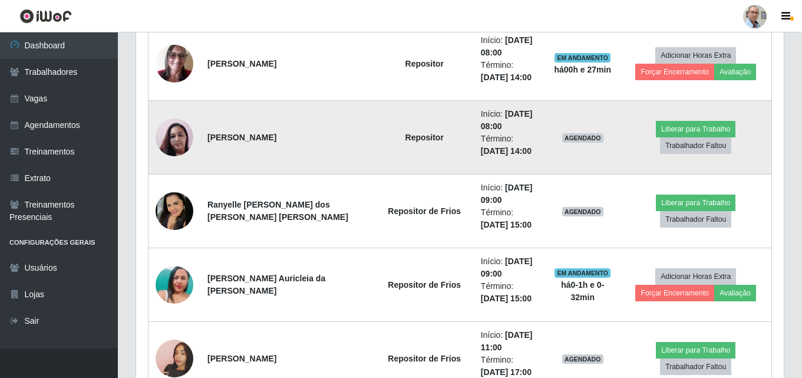
click at [178, 141] on img at bounding box center [175, 137] width 38 height 67
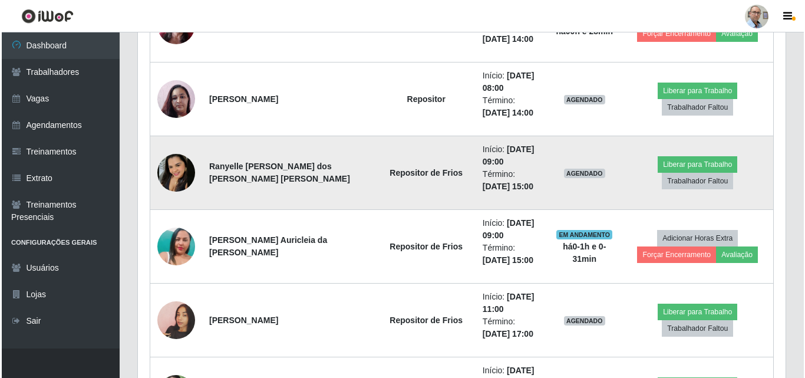
scroll to position [1727, 0]
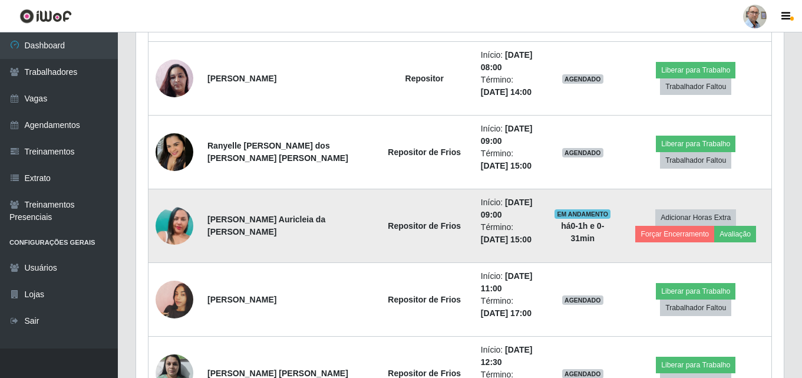
click at [180, 223] on img at bounding box center [175, 225] width 38 height 67
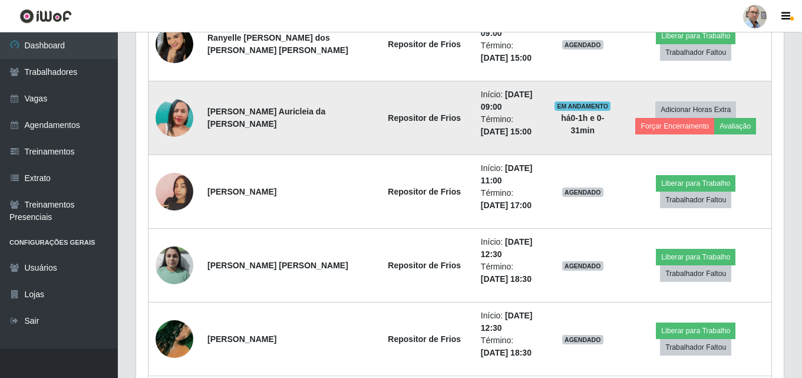
scroll to position [1845, 0]
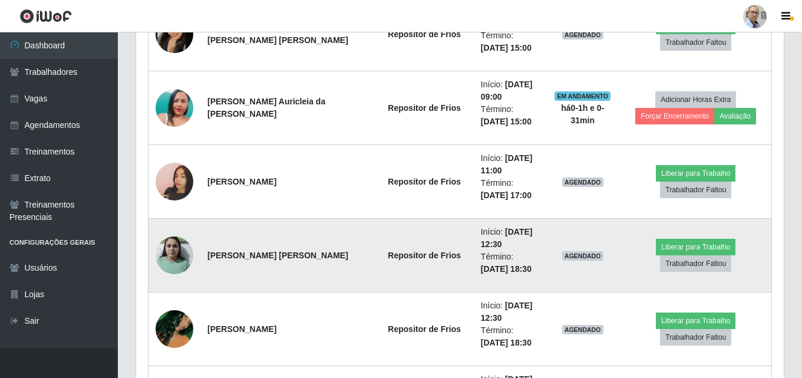
click at [175, 255] on img at bounding box center [175, 255] width 38 height 50
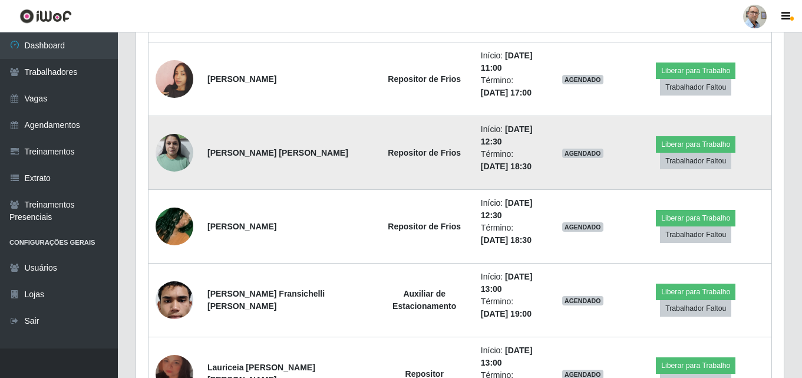
scroll to position [1963, 0]
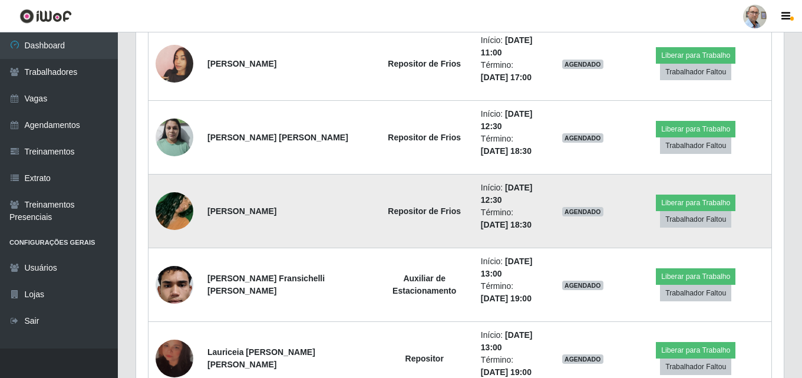
click at [171, 202] on img at bounding box center [175, 210] width 38 height 67
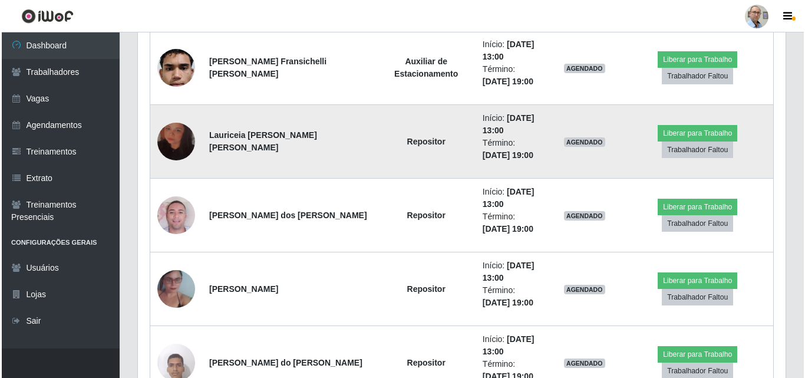
scroll to position [2198, 0]
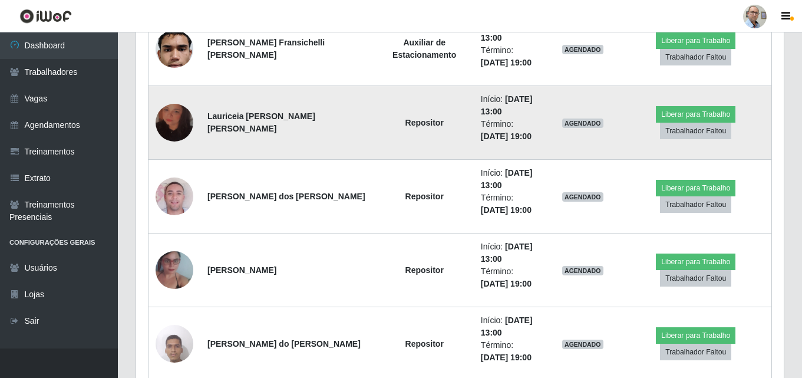
click at [180, 125] on img at bounding box center [175, 122] width 38 height 67
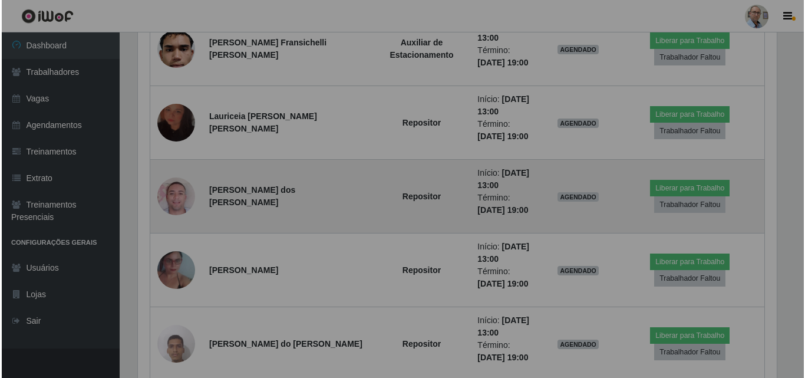
scroll to position [245, 648]
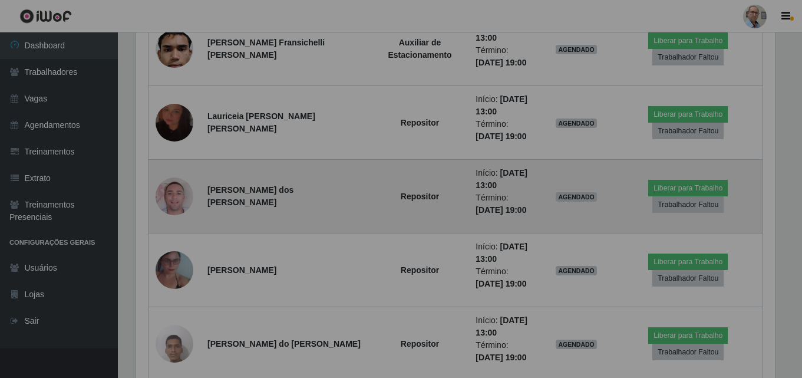
click at [171, 199] on img at bounding box center [175, 196] width 38 height 67
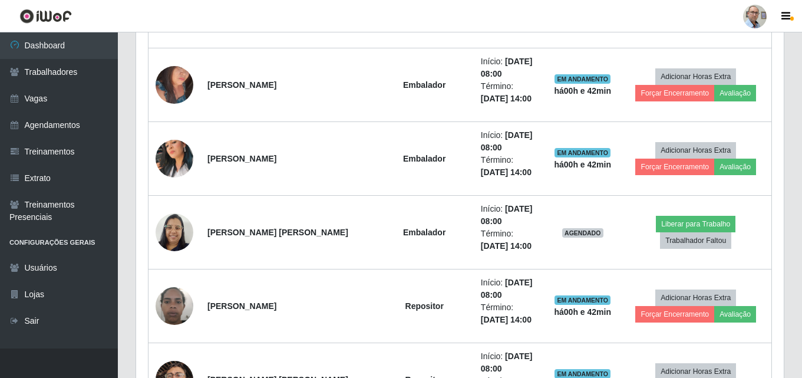
scroll to position [1020, 0]
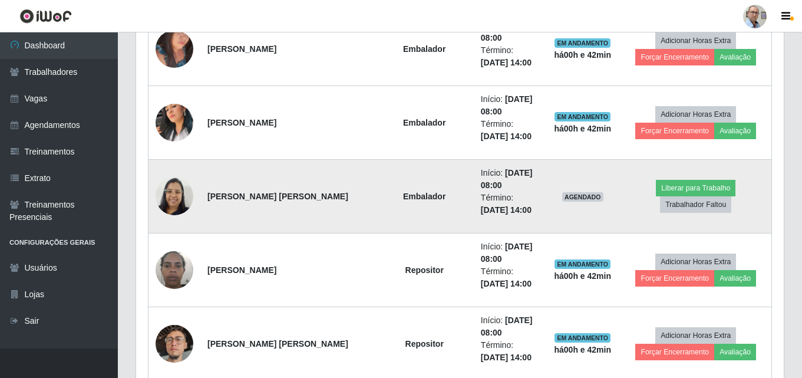
click at [173, 186] on img at bounding box center [175, 196] width 38 height 50
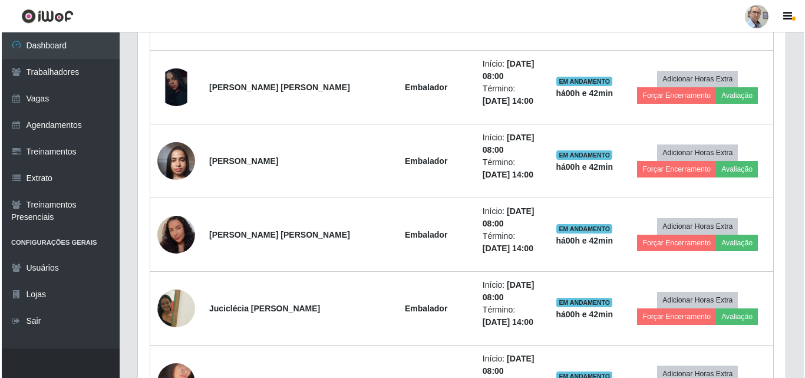
scroll to position [666, 0]
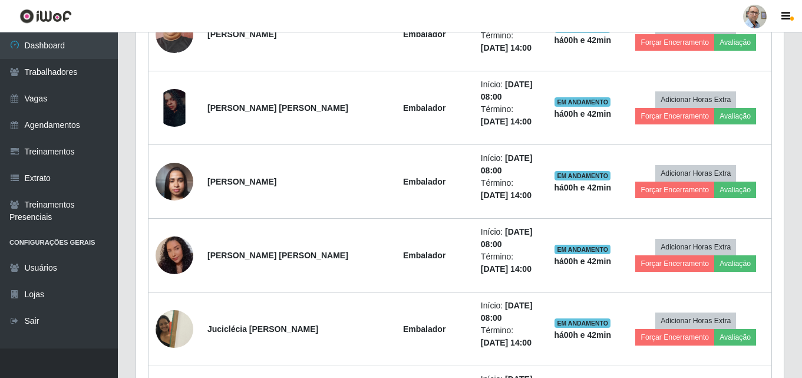
click at [173, 186] on img at bounding box center [175, 181] width 38 height 50
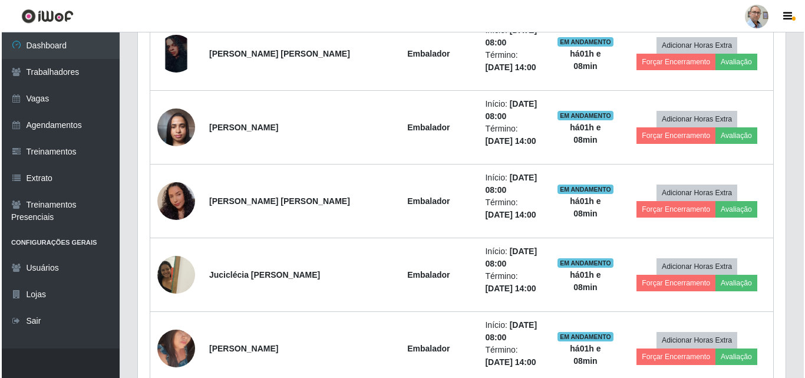
scroll to position [725, 0]
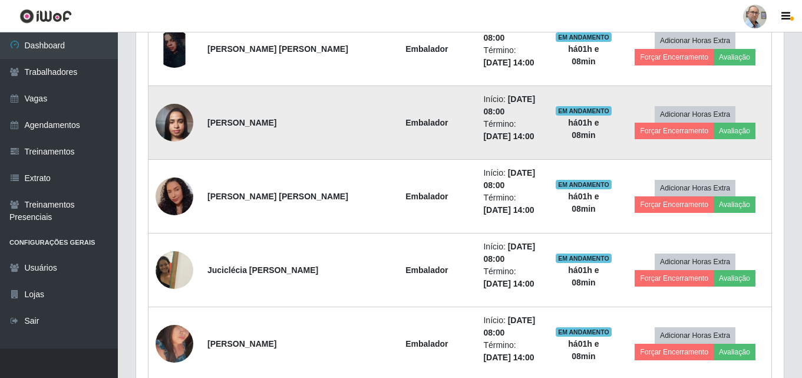
click at [170, 124] on img at bounding box center [175, 122] width 38 height 50
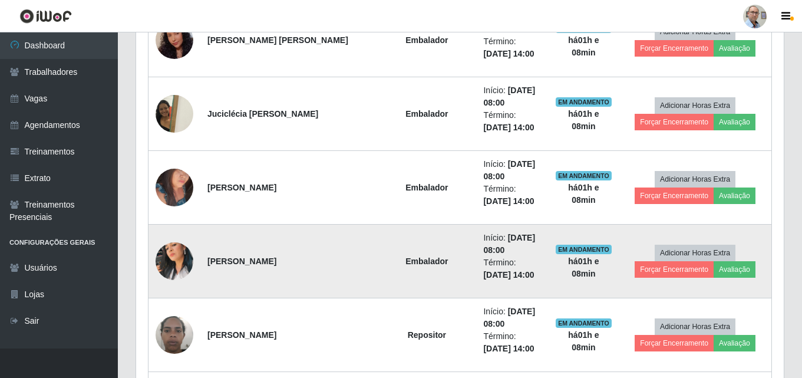
scroll to position [902, 0]
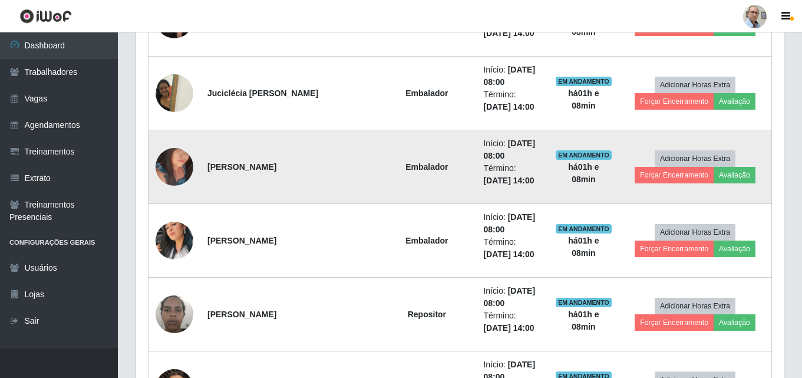
click at [173, 160] on img at bounding box center [175, 166] width 38 height 50
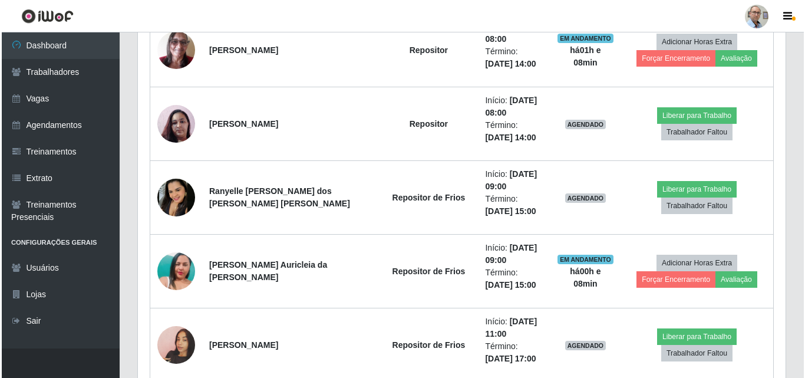
scroll to position [1609, 0]
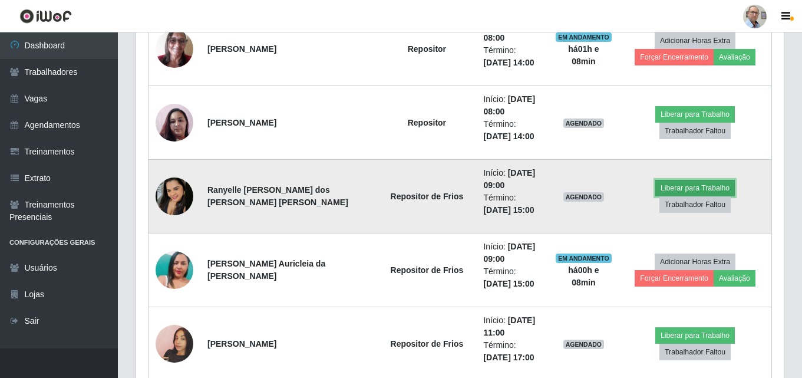
click at [655, 194] on button "Liberar para Trabalho" at bounding box center [695, 188] width 80 height 16
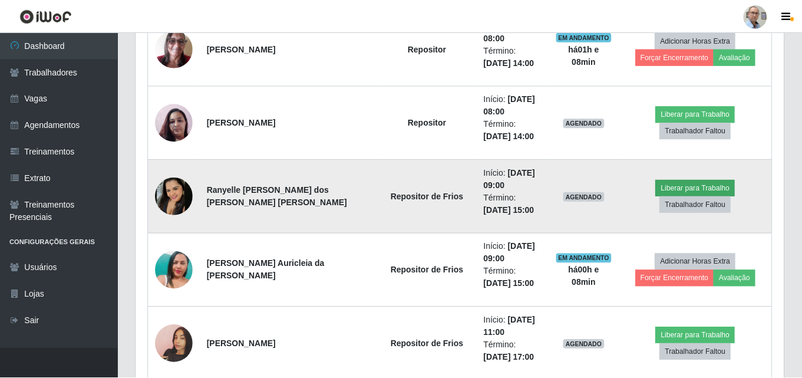
scroll to position [245, 642]
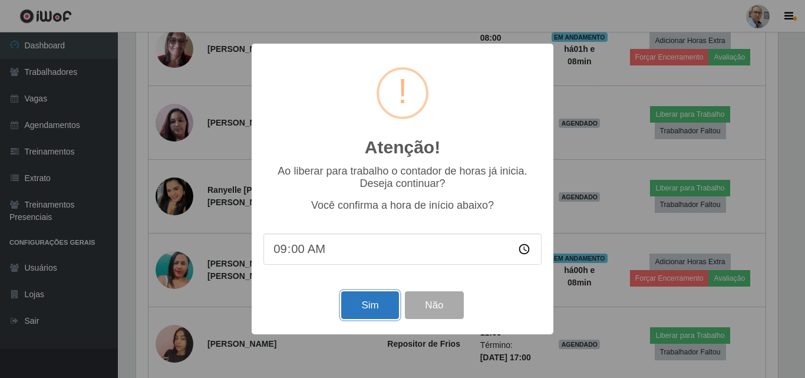
click at [371, 303] on button "Sim" at bounding box center [369, 305] width 57 height 28
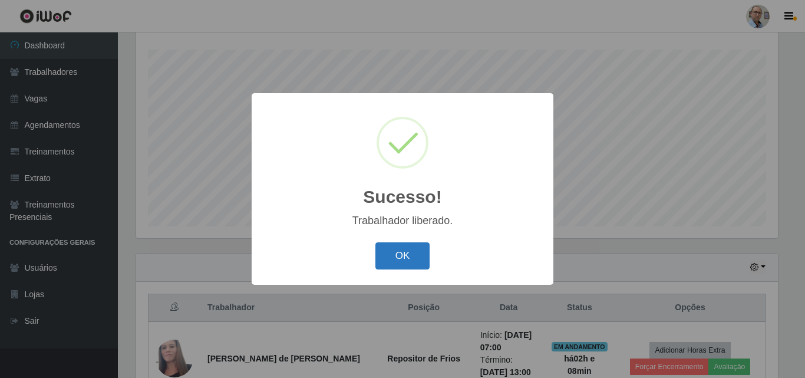
click at [404, 260] on button "OK" at bounding box center [402, 256] width 55 height 28
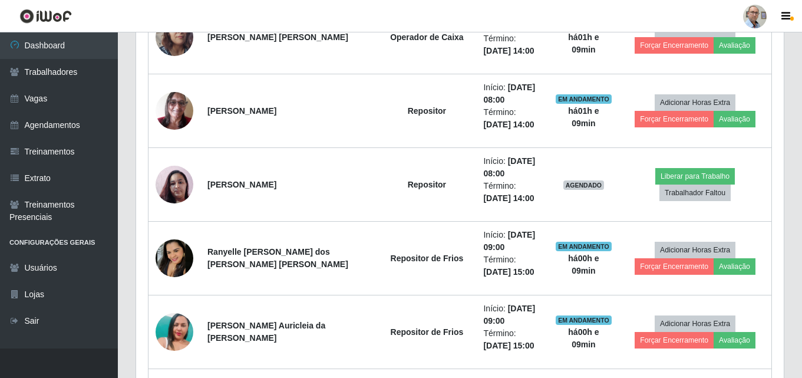
scroll to position [1550, 0]
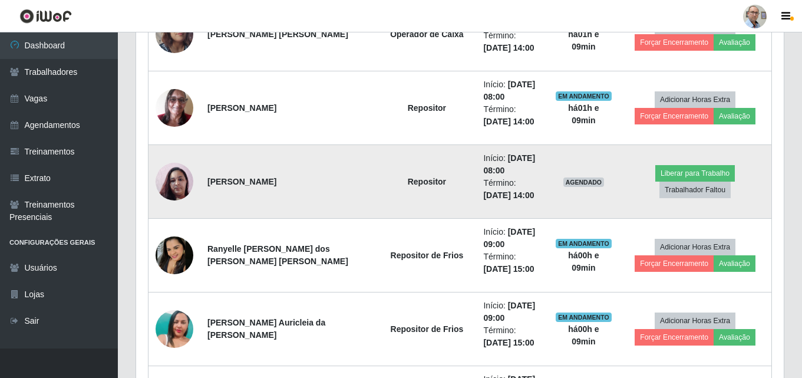
click at [170, 184] on img at bounding box center [175, 181] width 38 height 67
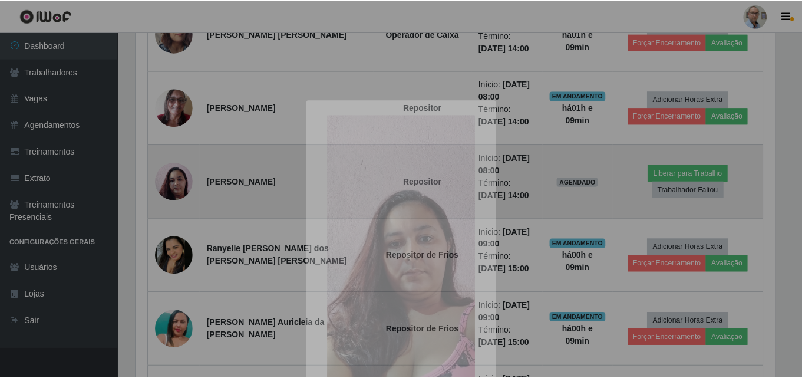
scroll to position [245, 648]
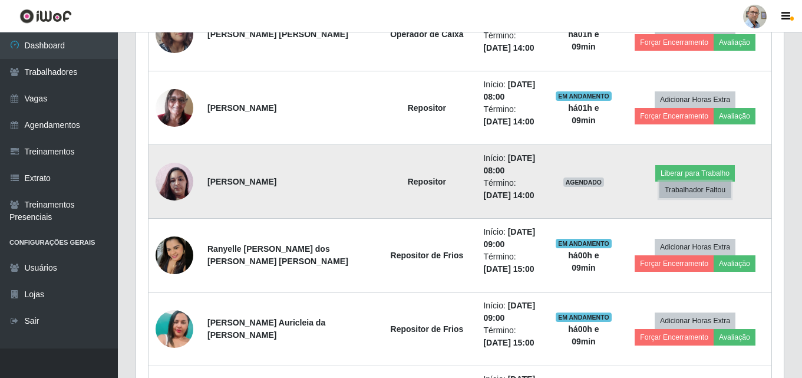
click at [731, 181] on button "Trabalhador Faltou" at bounding box center [694, 189] width 71 height 16
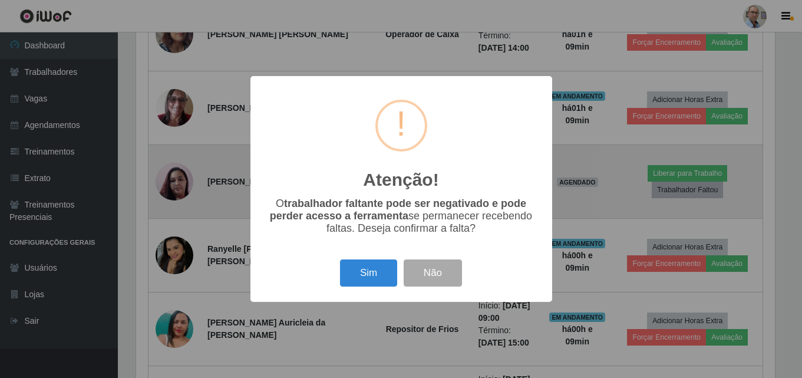
scroll to position [245, 642]
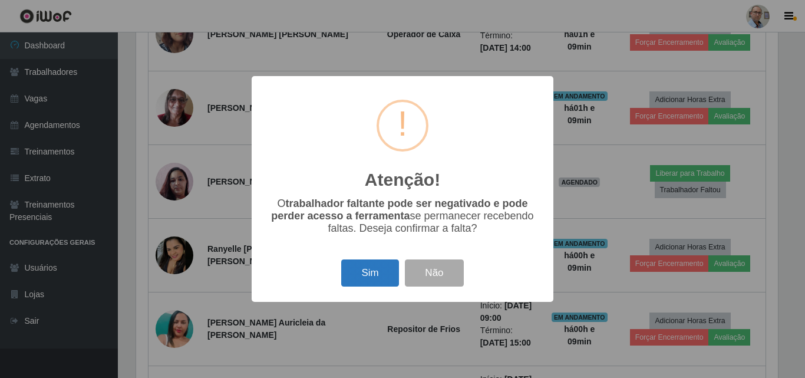
click at [354, 282] on button "Sim" at bounding box center [369, 273] width 57 height 28
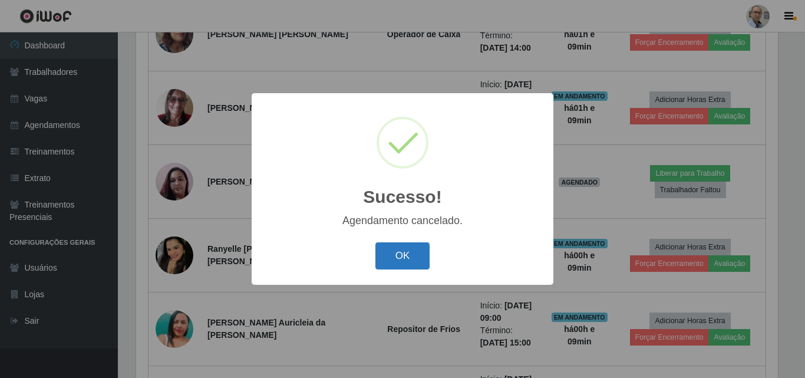
click at [389, 258] on button "OK" at bounding box center [402, 256] width 55 height 28
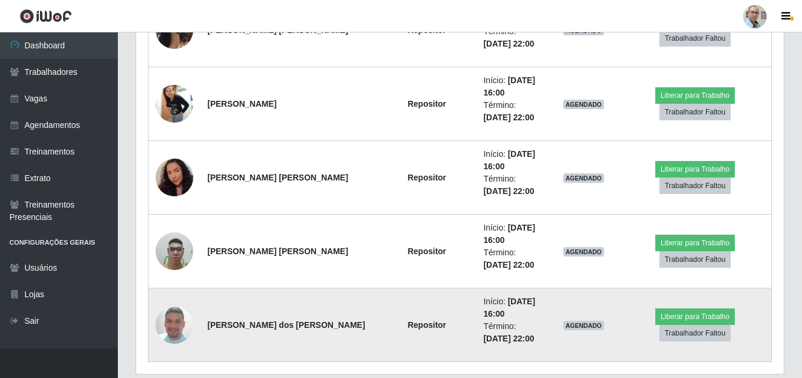
scroll to position [2935, 0]
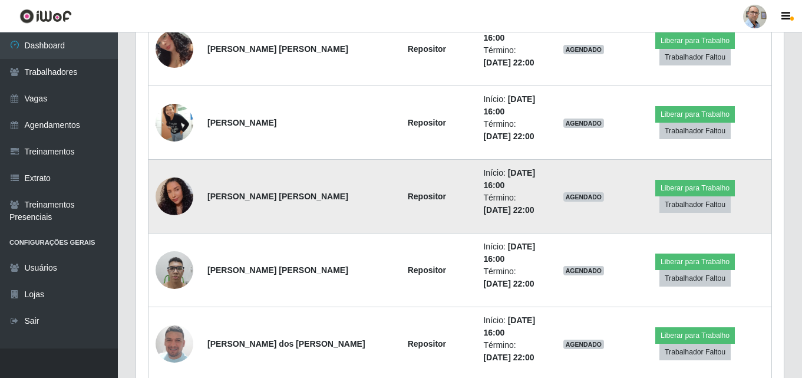
click at [167, 187] on img at bounding box center [175, 196] width 38 height 48
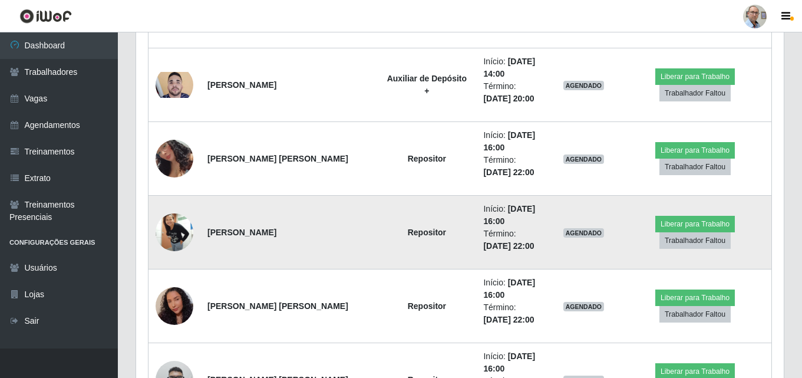
scroll to position [2817, 0]
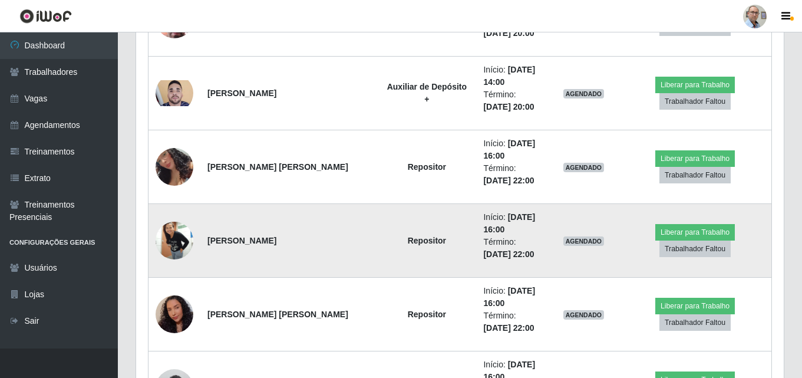
click at [174, 240] on img at bounding box center [175, 240] width 38 height 87
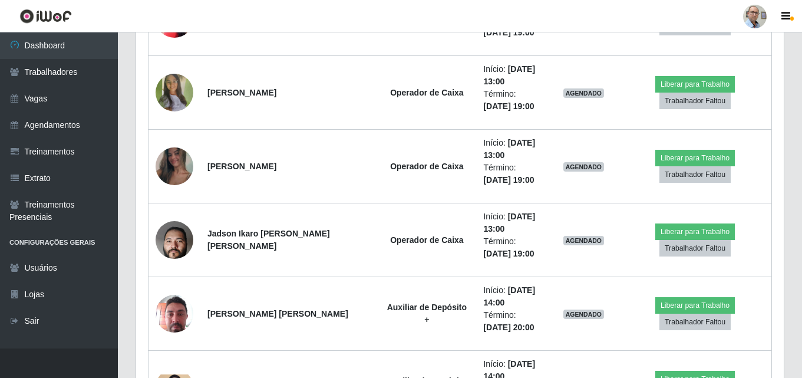
scroll to position [2464, 0]
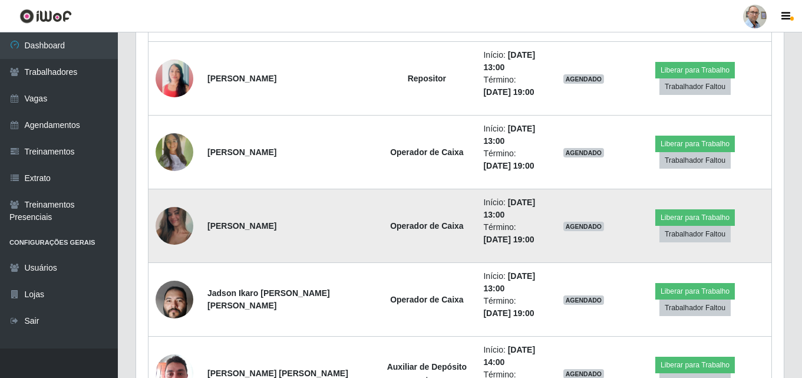
click at [176, 227] on img at bounding box center [175, 226] width 38 height 84
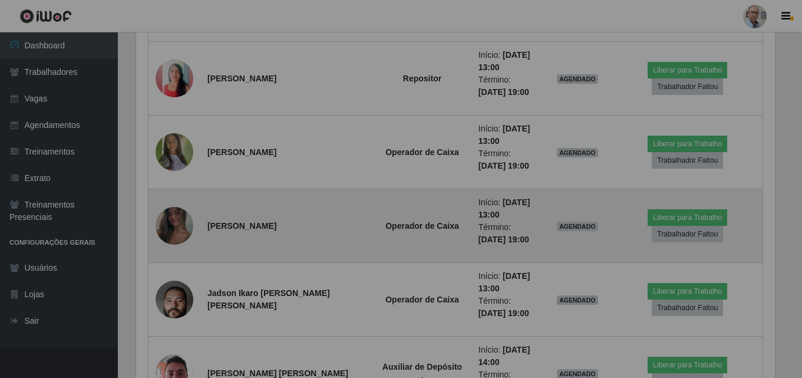
scroll to position [245, 648]
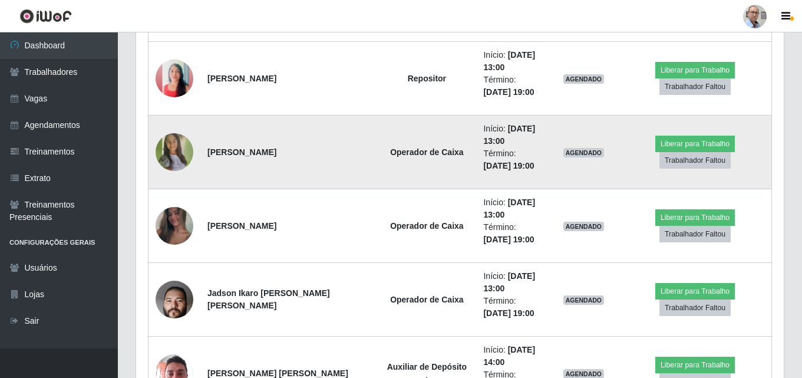
click at [173, 151] on img at bounding box center [175, 152] width 38 height 84
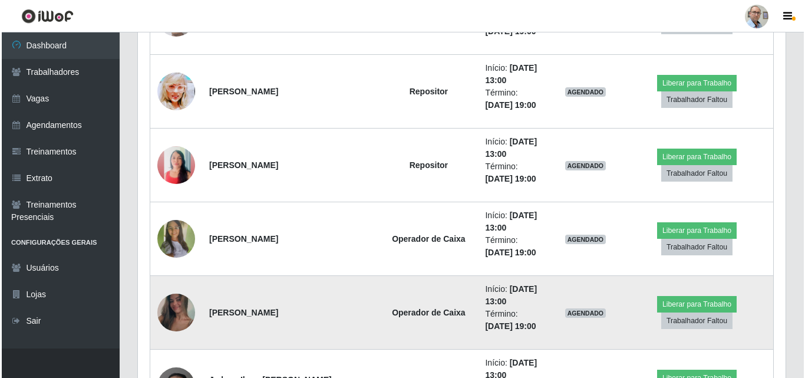
scroll to position [2346, 0]
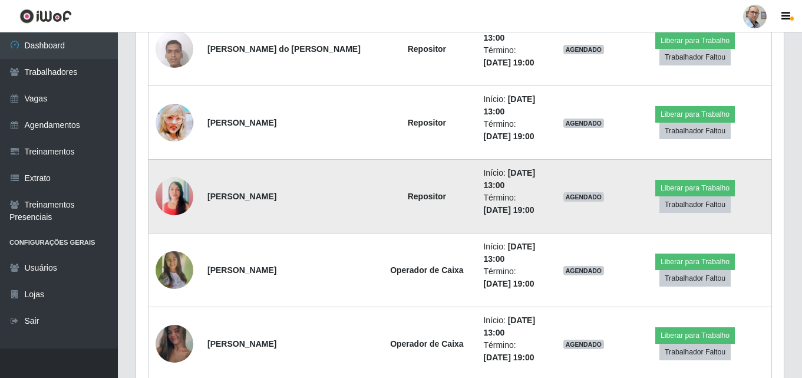
click at [161, 193] on img at bounding box center [175, 196] width 38 height 67
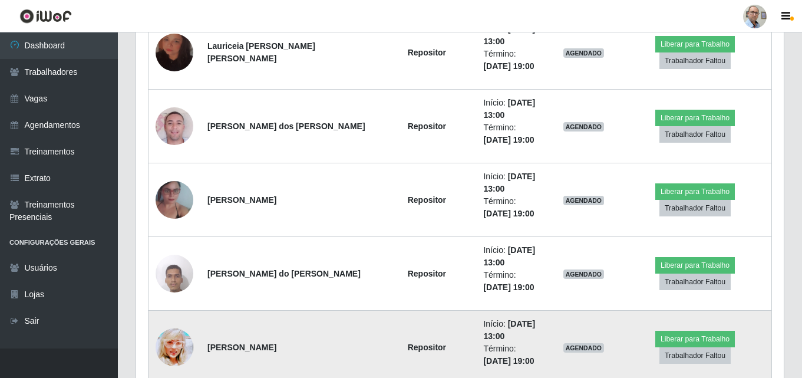
scroll to position [2110, 0]
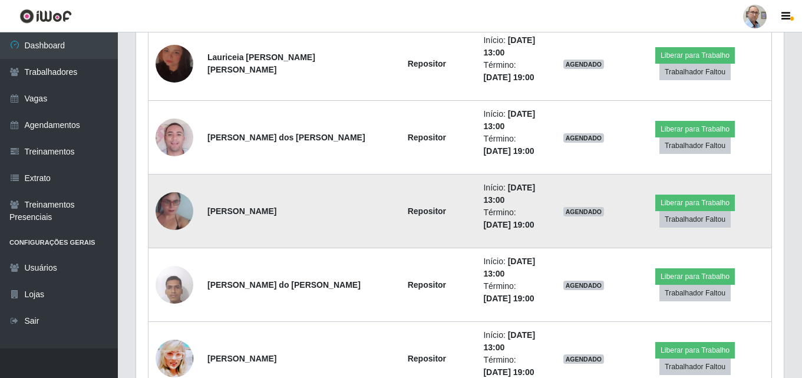
click at [183, 206] on img at bounding box center [175, 210] width 38 height 67
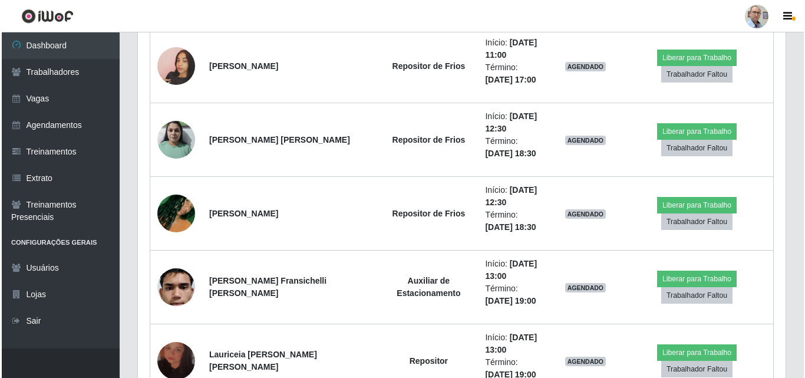
scroll to position [1815, 0]
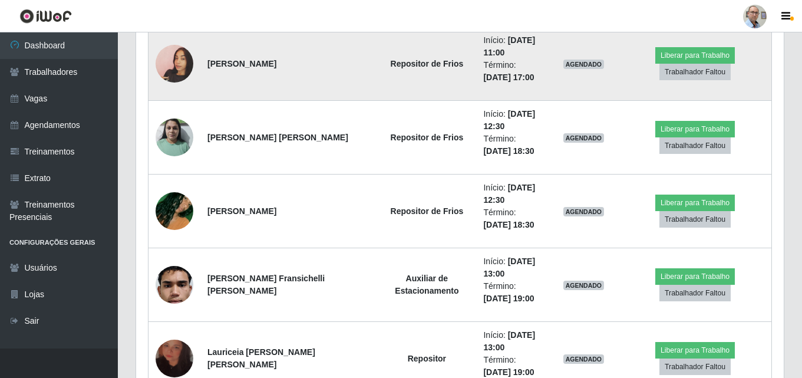
click at [181, 64] on img at bounding box center [175, 63] width 38 height 67
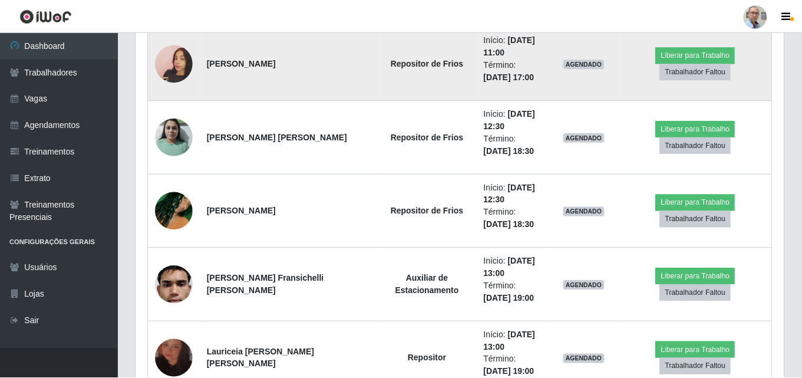
scroll to position [245, 648]
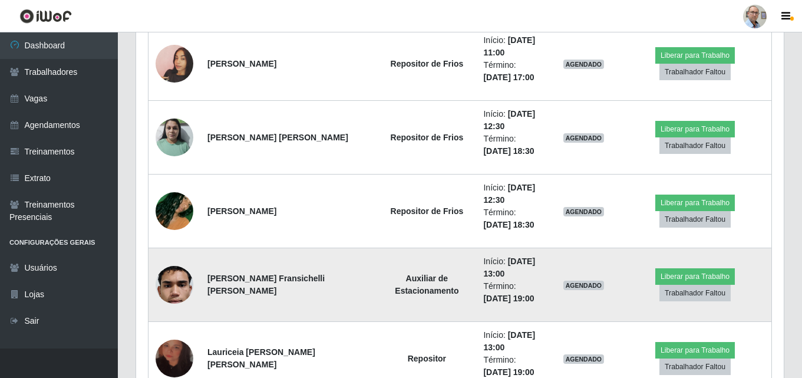
click at [169, 283] on img at bounding box center [175, 285] width 38 height 84
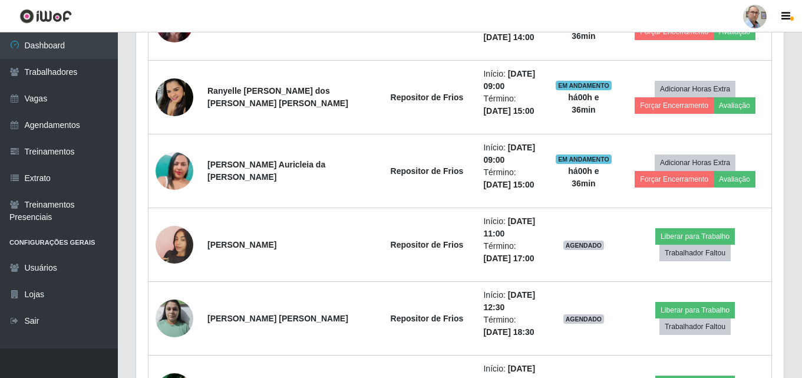
scroll to position [1709, 0]
